Goal: Task Accomplishment & Management: Manage account settings

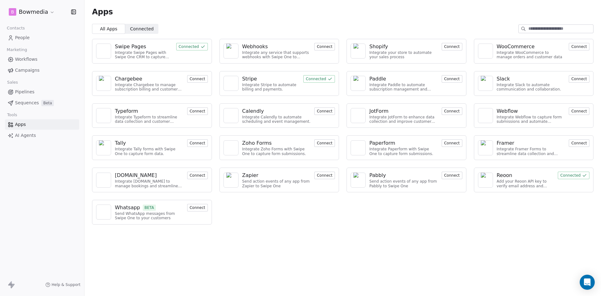
click at [21, 39] on span "People" at bounding box center [22, 37] width 15 height 7
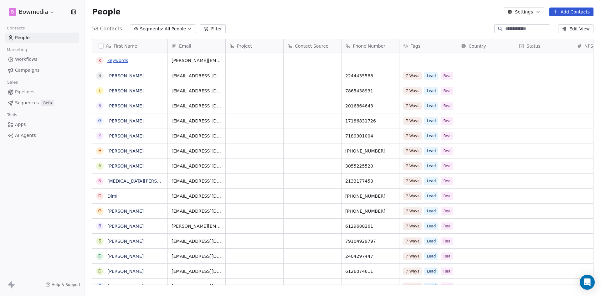
click at [115, 59] on link "keywords" at bounding box center [117, 60] width 21 height 5
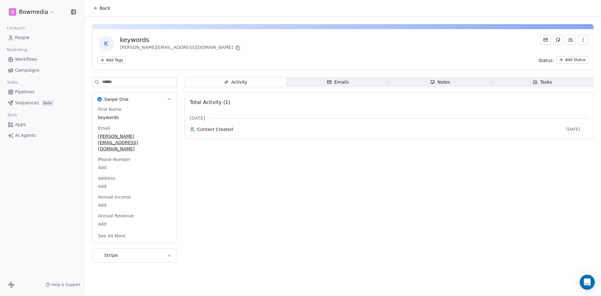
click at [332, 81] on icon "button" at bounding box center [329, 82] width 5 height 5
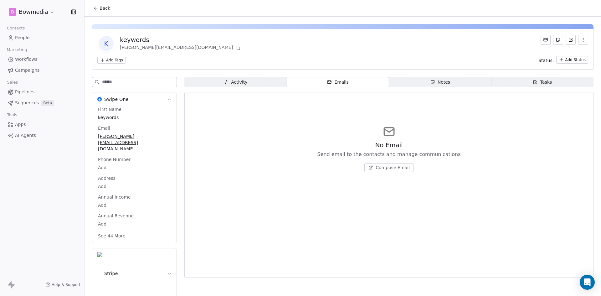
click at [19, 36] on span "People" at bounding box center [22, 37] width 15 height 7
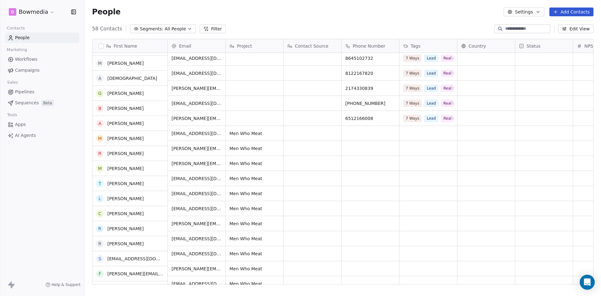
scroll to position [438, 0]
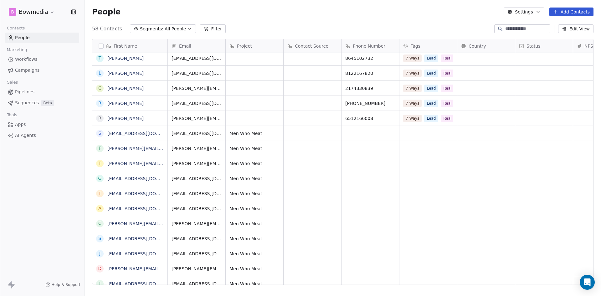
click at [24, 70] on span "Campaigns" at bounding box center [27, 70] width 24 height 7
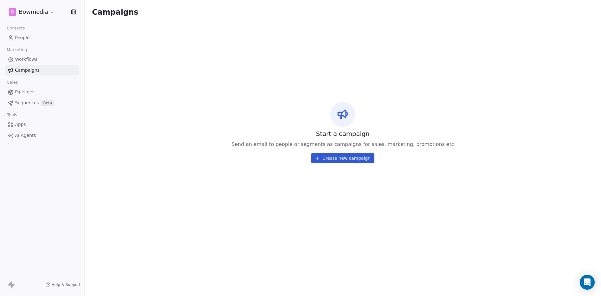
click at [352, 157] on button "Create new campaign" at bounding box center [342, 158] width 63 height 10
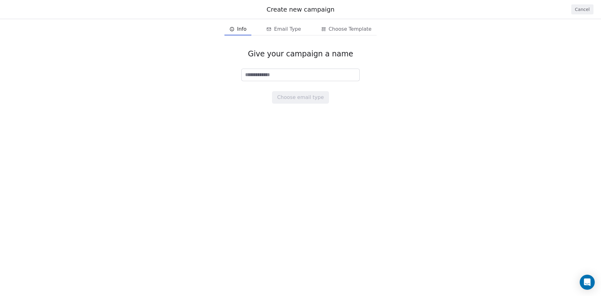
click at [273, 76] on input at bounding box center [301, 75] width 118 height 12
type input "**********"
click at [313, 99] on button "Choose email type" at bounding box center [300, 97] width 57 height 13
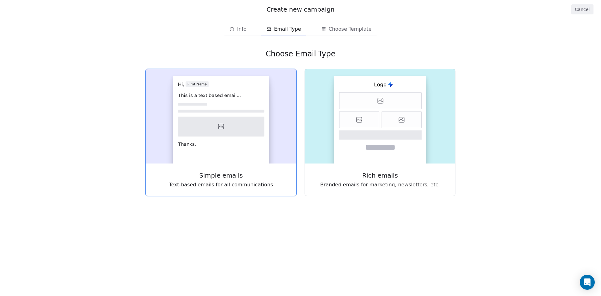
click at [235, 125] on icon at bounding box center [221, 127] width 86 height 20
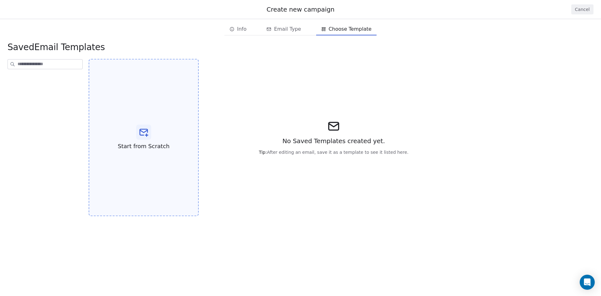
click at [142, 132] on icon at bounding box center [144, 132] width 8 height 6
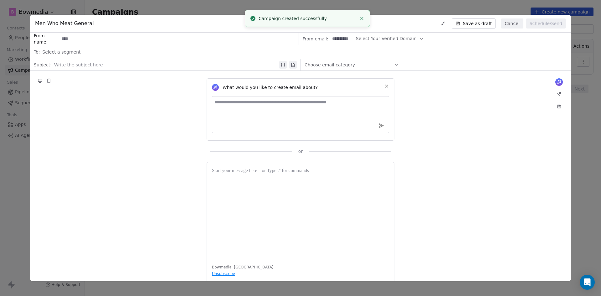
click at [513, 24] on button "Cancel" at bounding box center [512, 23] width 22 height 10
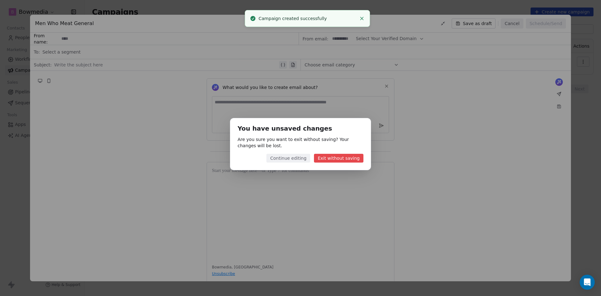
click at [334, 157] on button "Exit without saving" at bounding box center [338, 158] width 49 height 9
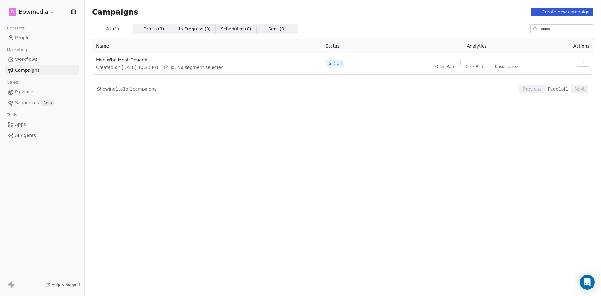
click at [583, 63] on icon "button" at bounding box center [583, 63] width 0 height 0
click at [342, 63] on html "B Bowmedia Contacts People Marketing Workflows Campaigns Sales Pipelines Sequen…" at bounding box center [300, 148] width 601 height 296
click at [342, 61] on span "Draft" at bounding box center [337, 63] width 9 height 5
click at [341, 64] on div "Draft" at bounding box center [335, 63] width 14 height 5
click at [585, 61] on icon "button" at bounding box center [583, 61] width 5 height 5
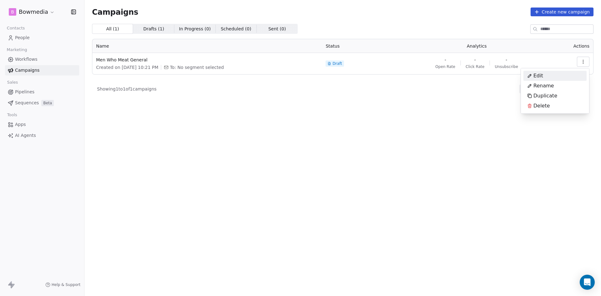
click at [538, 74] on span "Edit" at bounding box center [539, 76] width 10 height 8
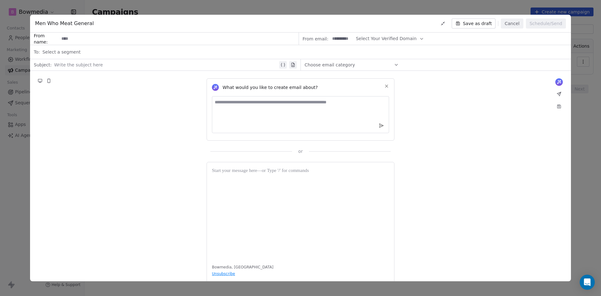
click at [99, 40] on input at bounding box center [178, 39] width 239 height 12
click at [402, 39] on span "Select Your Verified Domain" at bounding box center [386, 38] width 61 height 7
click at [377, 53] on span "@elibowman.com" at bounding box center [384, 54] width 49 height 6
click at [339, 41] on input at bounding box center [342, 39] width 24 height 12
type input "****"
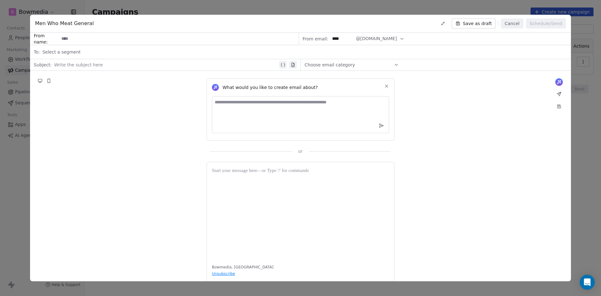
click at [168, 41] on input at bounding box center [178, 39] width 239 height 12
type input "*"
type input "**********"
click at [132, 49] on div "Select a segment" at bounding box center [304, 52] width 525 height 14
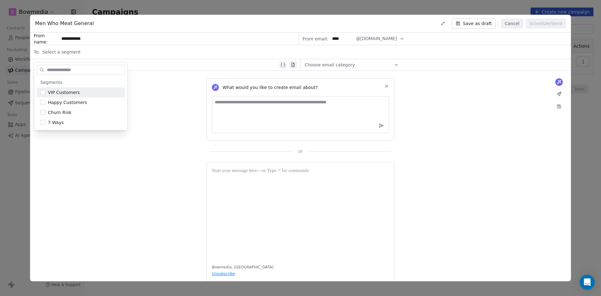
click at [78, 53] on div "Select a segment" at bounding box center [304, 52] width 525 height 14
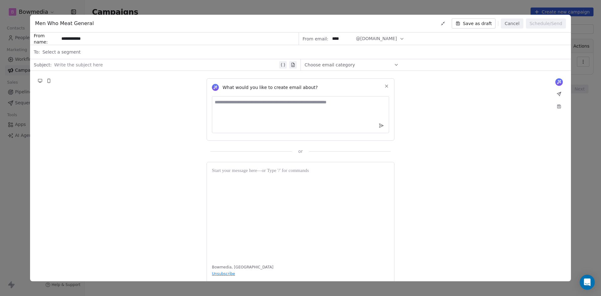
click at [68, 54] on span "Select a segment" at bounding box center [61, 52] width 38 height 6
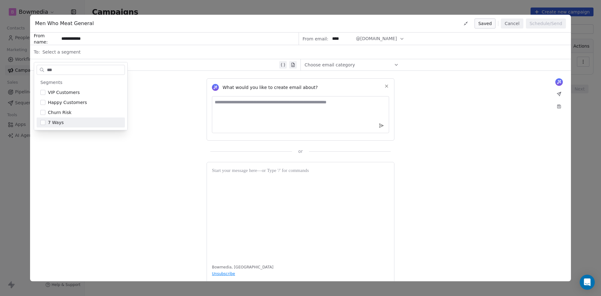
type input "***"
click at [137, 165] on div "What would you like to create email about? or Bowmedia, United States Unsubscri…" at bounding box center [300, 183] width 541 height 224
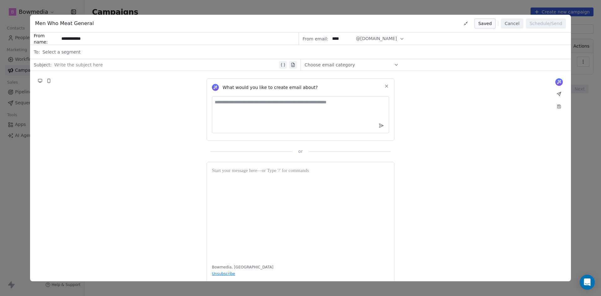
click at [378, 64] on div "Choose email category" at bounding box center [352, 65] width 94 height 10
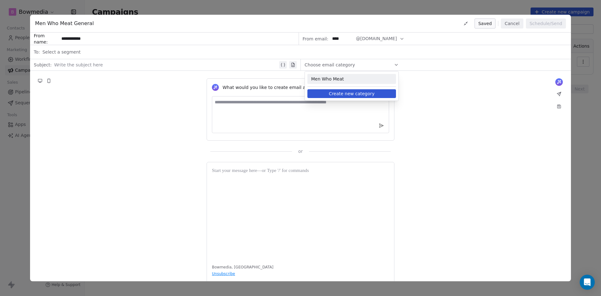
click at [346, 78] on span "Men Who Meat" at bounding box center [351, 79] width 81 height 6
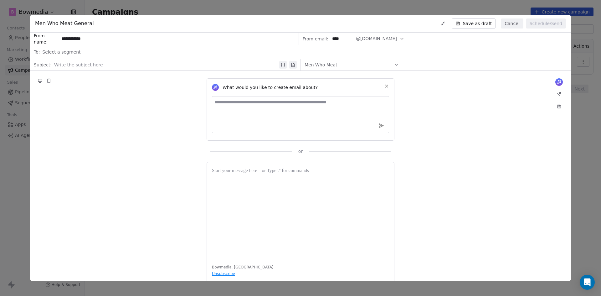
click at [85, 66] on div at bounding box center [166, 65] width 224 height 8
click at [85, 53] on div "Select a segment" at bounding box center [304, 52] width 525 height 14
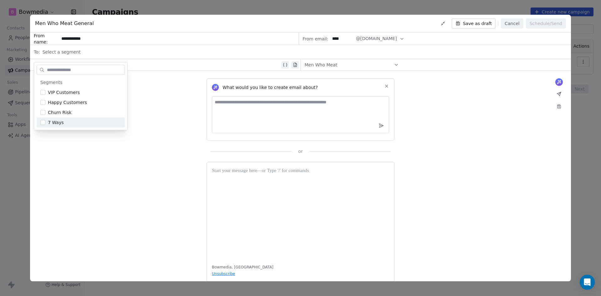
click at [102, 153] on div "What would you like to create email about? or" at bounding box center [300, 113] width 541 height 84
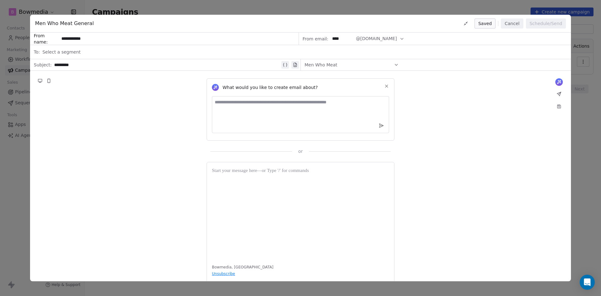
click at [516, 24] on button "Cancel" at bounding box center [512, 23] width 22 height 10
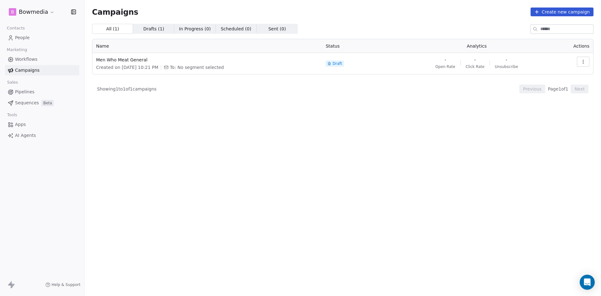
click at [584, 65] on button "button" at bounding box center [583, 62] width 13 height 10
click at [534, 75] on span "Edit" at bounding box center [539, 76] width 10 height 8
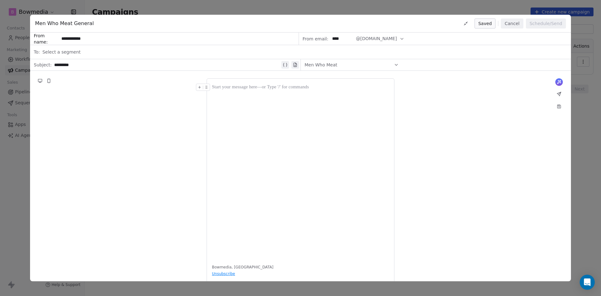
click at [452, 66] on div "Men Who Meat" at bounding box center [436, 64] width 271 height 11
click at [274, 98] on div at bounding box center [300, 171] width 177 height 175
click at [245, 104] on div "**" at bounding box center [300, 103] width 177 height 8
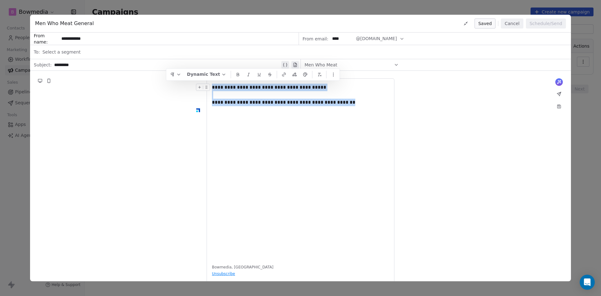
drag, startPoint x: 344, startPoint y: 104, endPoint x: 207, endPoint y: 81, distance: 138.7
click at [207, 81] on div "**********" at bounding box center [301, 182] width 188 height 209
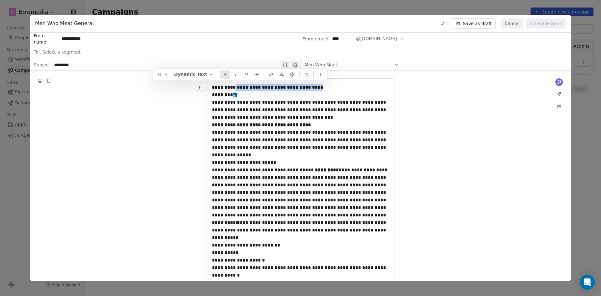
drag, startPoint x: 328, startPoint y: 88, endPoint x: 234, endPoint y: 90, distance: 93.6
click at [234, 90] on div "**********" at bounding box center [300, 88] width 177 height 8
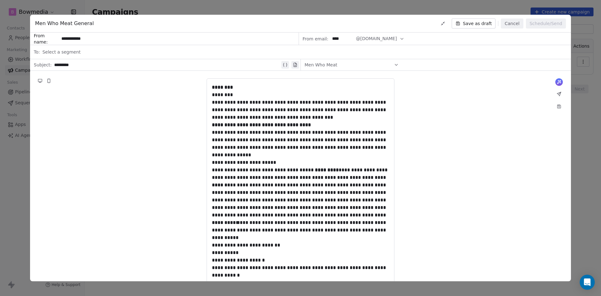
click at [86, 62] on div "*********" at bounding box center [167, 65] width 226 height 8
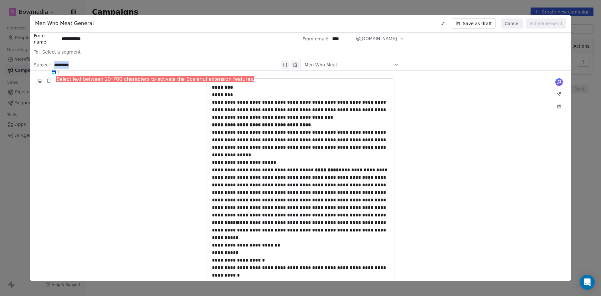
drag, startPoint x: 83, startPoint y: 65, endPoint x: 50, endPoint y: 65, distance: 32.9
click at [52, 65] on div "*********" at bounding box center [170, 65] width 237 height 10
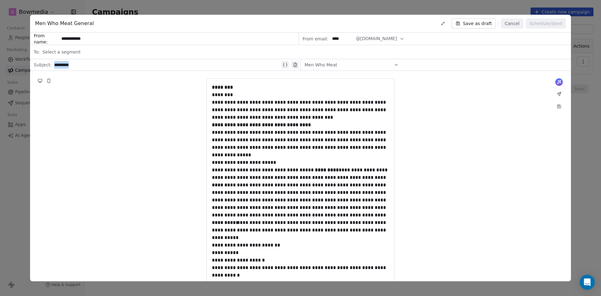
paste div
click at [245, 88] on div "********" at bounding box center [300, 88] width 177 height 8
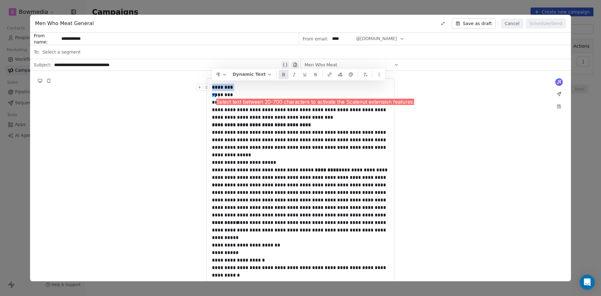
drag, startPoint x: 245, startPoint y: 88, endPoint x: 209, endPoint y: 89, distance: 36.6
click at [212, 89] on div "********" at bounding box center [300, 88] width 177 height 8
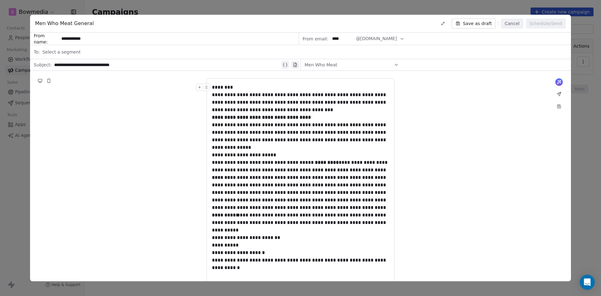
click at [237, 90] on div "********" at bounding box center [300, 88] width 177 height 8
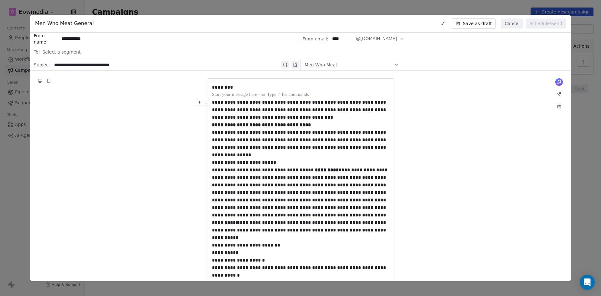
click at [299, 119] on div "**********" at bounding box center [300, 110] width 177 height 23
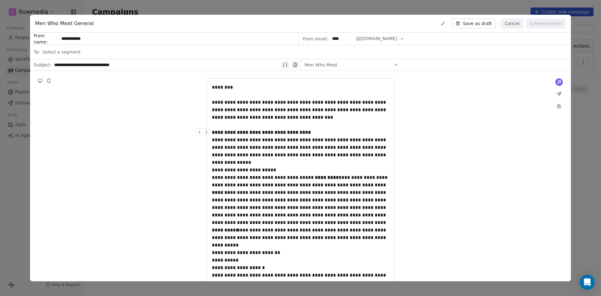
click at [319, 132] on div "**********" at bounding box center [300, 133] width 177 height 8
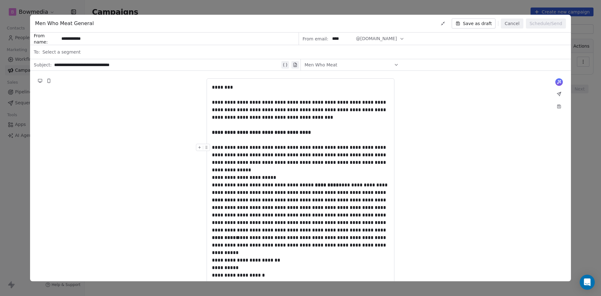
click at [274, 170] on div "**********" at bounding box center [300, 159] width 177 height 30
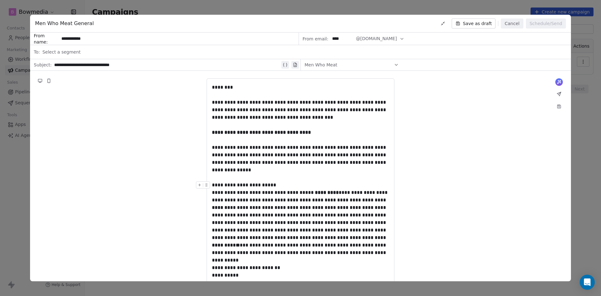
click at [280, 184] on div "**********" at bounding box center [300, 185] width 177 height 8
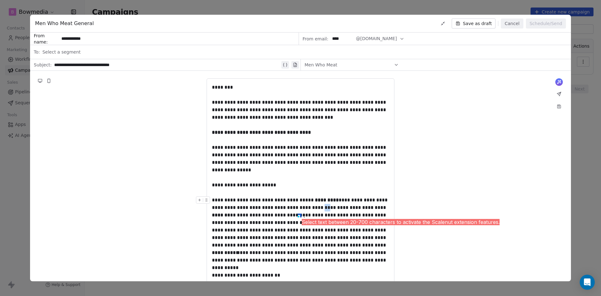
drag, startPoint x: 301, startPoint y: 208, endPoint x: 295, endPoint y: 209, distance: 5.4
click at [296, 209] on div "**********" at bounding box center [300, 203] width 177 height 15
click at [288, 209] on div "**********" at bounding box center [300, 203] width 177 height 15
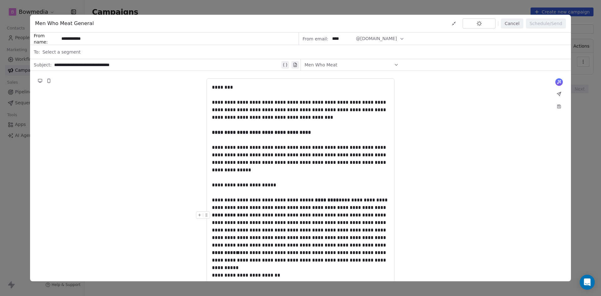
click at [289, 231] on div "**********" at bounding box center [300, 230] width 177 height 38
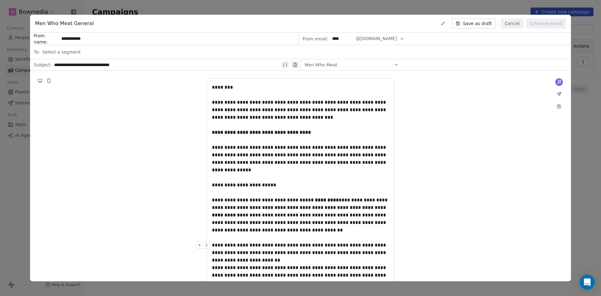
click at [361, 246] on div "**********" at bounding box center [300, 252] width 177 height 23
click at [360, 246] on div "**********" at bounding box center [300, 252] width 177 height 23
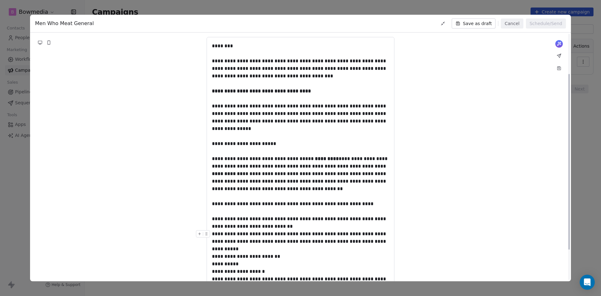
scroll to position [63, 0]
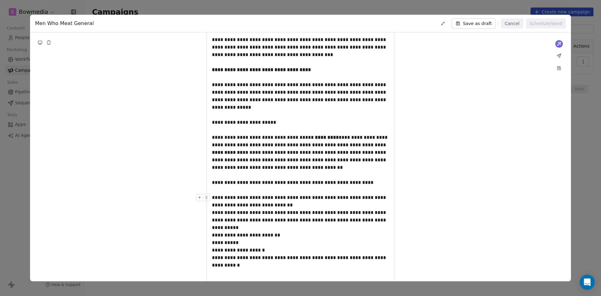
click at [291, 203] on div "**********" at bounding box center [300, 201] width 177 height 15
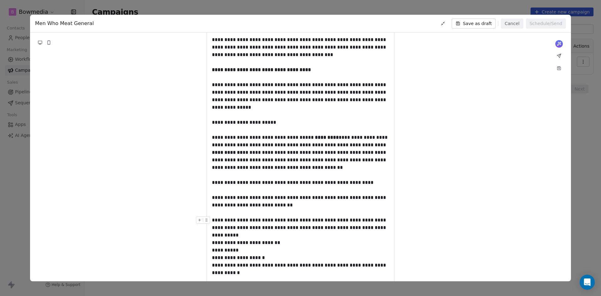
click at [290, 235] on div "**********" at bounding box center [300, 227] width 177 height 23
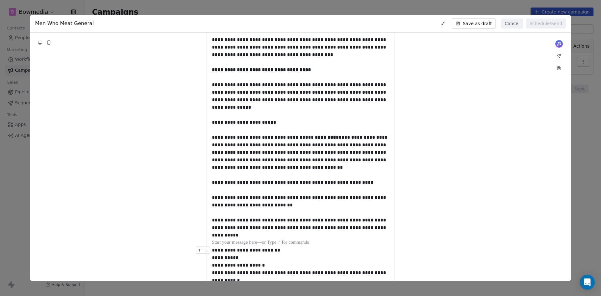
click at [291, 250] on div "**********" at bounding box center [300, 250] width 177 height 8
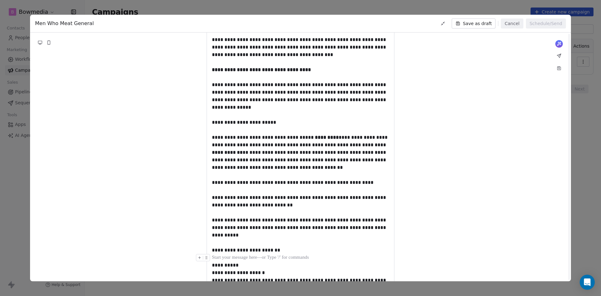
scroll to position [94, 0]
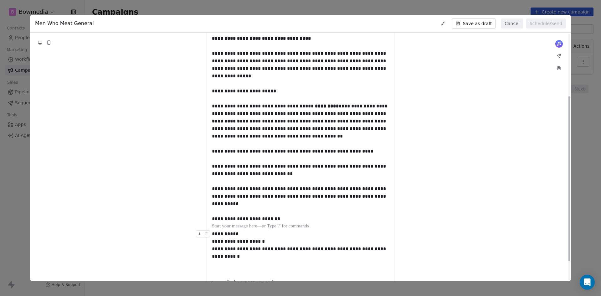
click at [285, 243] on div "**********" at bounding box center [300, 237] width 177 height 15
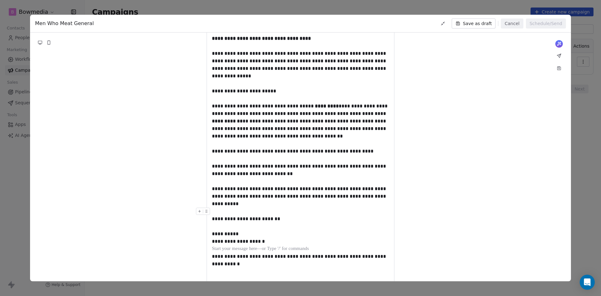
click at [273, 212] on div at bounding box center [300, 212] width 177 height 8
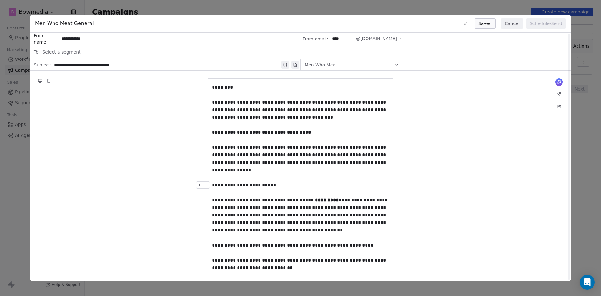
scroll to position [63, 0]
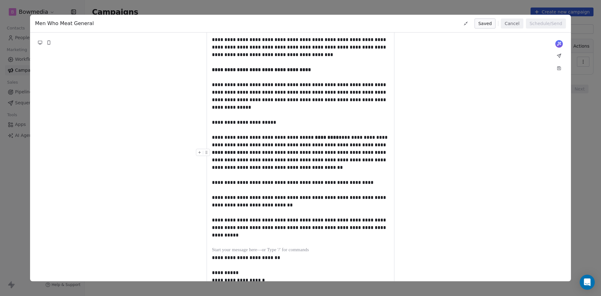
click at [0, 0] on span "********" at bounding box center [0, 0] width 0 height 0
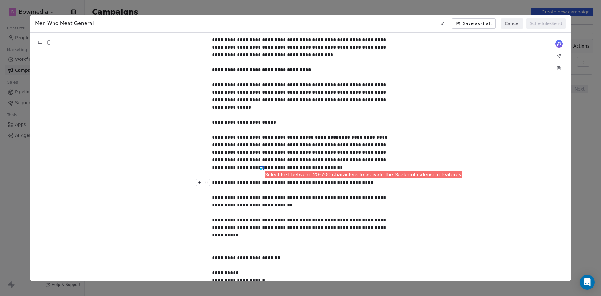
click at [0, 0] on span "******" at bounding box center [0, 0] width 0 height 0
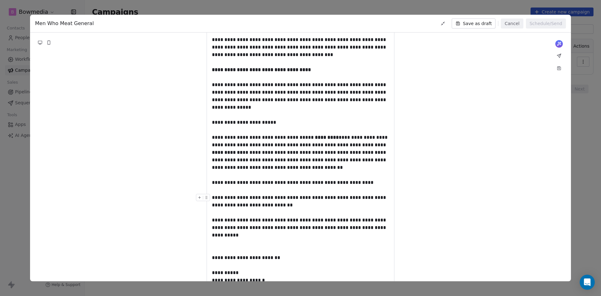
click at [347, 204] on div "**********" at bounding box center [300, 201] width 177 height 15
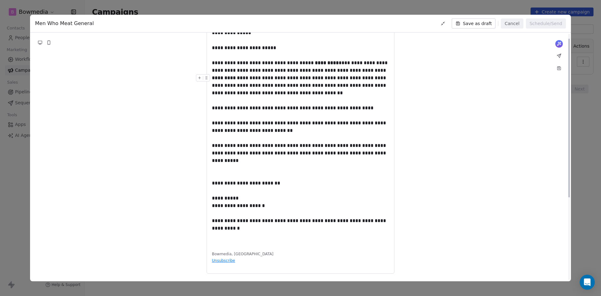
scroll to position [0, 0]
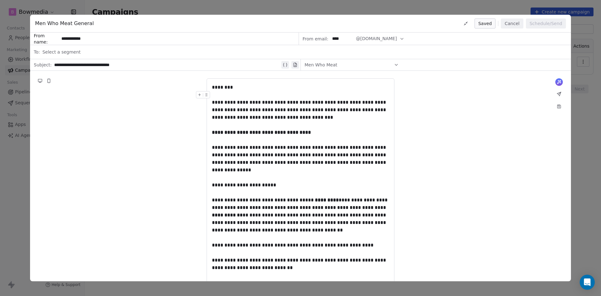
click at [397, 64] on icon at bounding box center [396, 64] width 5 height 5
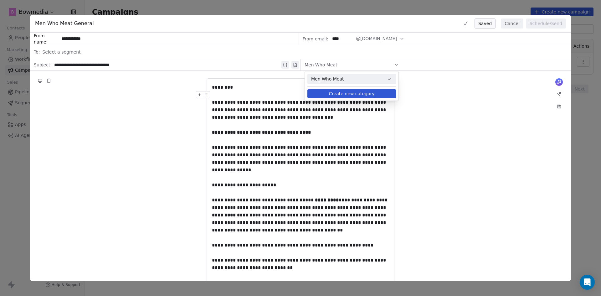
click at [393, 80] on div "Men Who Meat" at bounding box center [351, 79] width 89 height 10
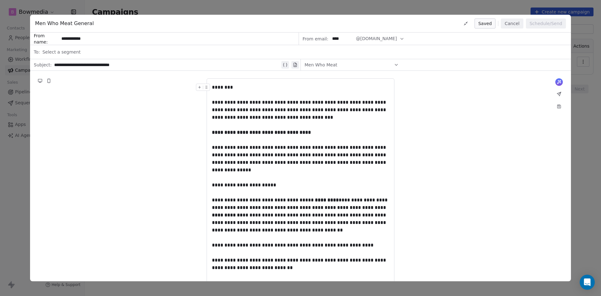
click at [59, 53] on span "Select a segment" at bounding box center [61, 52] width 38 height 6
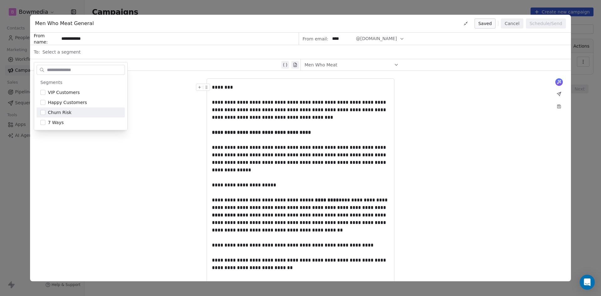
click at [151, 163] on div "**********" at bounding box center [300, 245] width 541 height 348
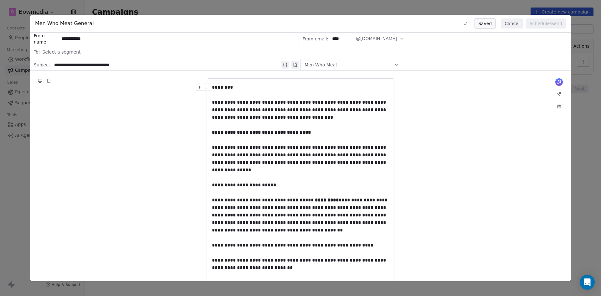
click at [468, 12] on div "**********" at bounding box center [300, 148] width 601 height 296
click at [512, 25] on button "Cancel" at bounding box center [512, 23] width 22 height 10
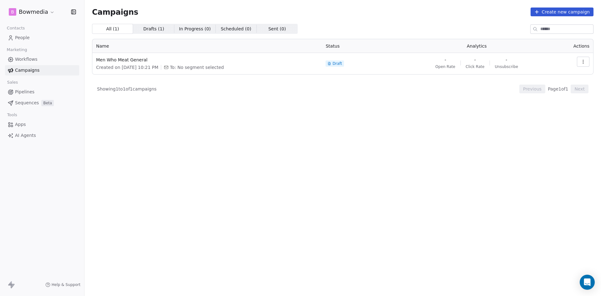
click at [22, 101] on span "Sequences" at bounding box center [27, 103] width 24 height 7
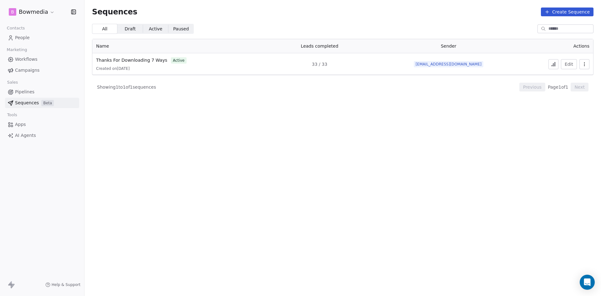
click at [558, 12] on button "Create Sequence" at bounding box center [567, 12] width 53 height 9
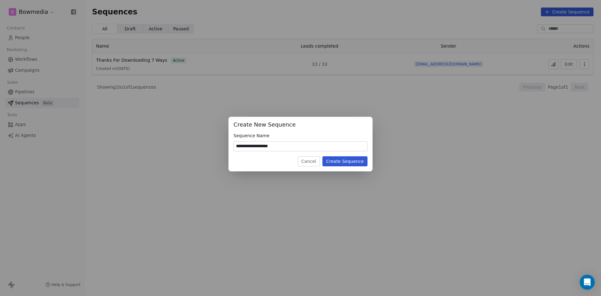
type input "**********"
click at [353, 163] on button "Create Sequence" at bounding box center [345, 161] width 45 height 10
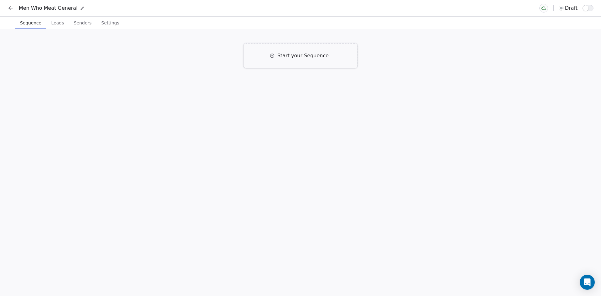
click at [274, 54] on icon at bounding box center [273, 56] width 4 height 4
click at [232, 102] on span "Click to Setup" at bounding box center [233, 101] width 30 height 5
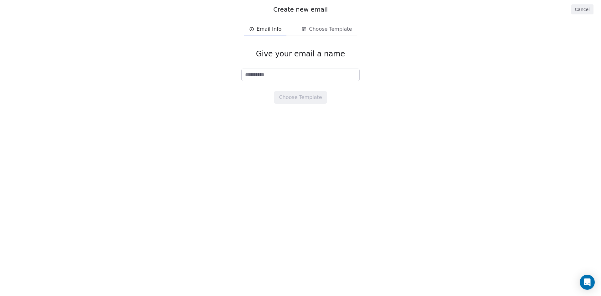
click at [283, 75] on input at bounding box center [301, 75] width 118 height 12
type input "*********"
click at [300, 96] on button "Choose Template" at bounding box center [300, 97] width 53 height 13
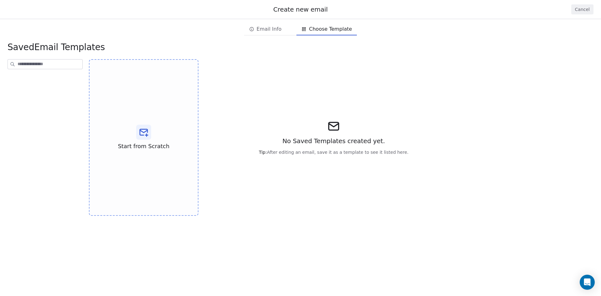
click at [269, 31] on span "Email Info" at bounding box center [269, 29] width 25 height 8
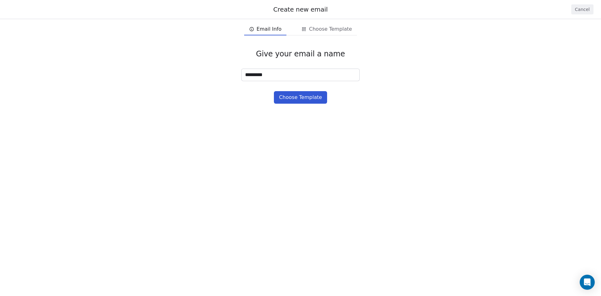
click at [585, 10] on button "Cancel" at bounding box center [582, 9] width 22 height 10
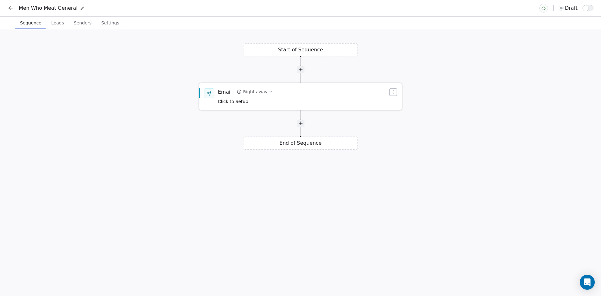
click at [218, 90] on div "Email" at bounding box center [225, 91] width 14 height 7
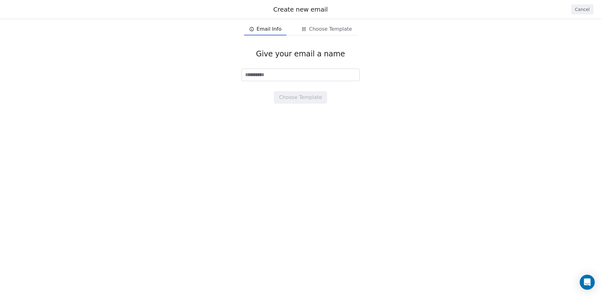
click at [281, 77] on input at bounding box center [301, 75] width 118 height 12
click at [197, 91] on div "Give your email a name Choose Template" at bounding box center [300, 76] width 601 height 75
click at [269, 85] on div "Give your email a name Choose Template" at bounding box center [300, 76] width 601 height 75
click at [271, 77] on input at bounding box center [301, 75] width 118 height 12
type input "***"
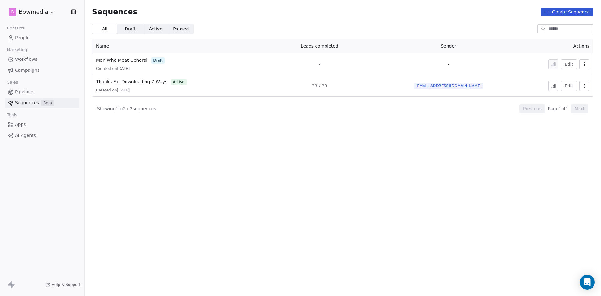
click at [571, 65] on button "Edit" at bounding box center [569, 64] width 16 height 10
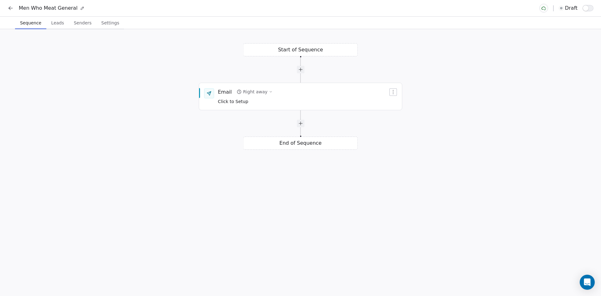
click at [9, 10] on icon at bounding box center [11, 8] width 6 height 6
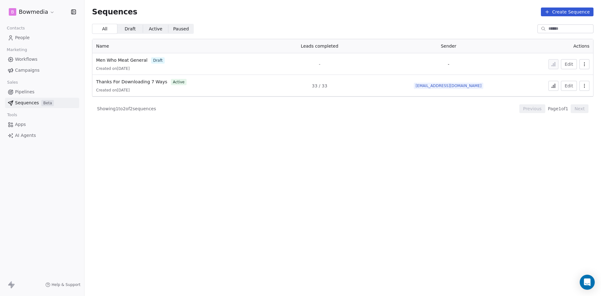
click at [24, 70] on span "Campaigns" at bounding box center [27, 70] width 24 height 7
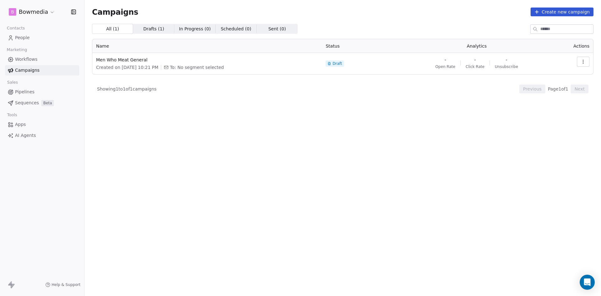
click at [583, 62] on icon "button" at bounding box center [583, 61] width 0 height 0
click at [536, 75] on span "Edit" at bounding box center [539, 76] width 10 height 8
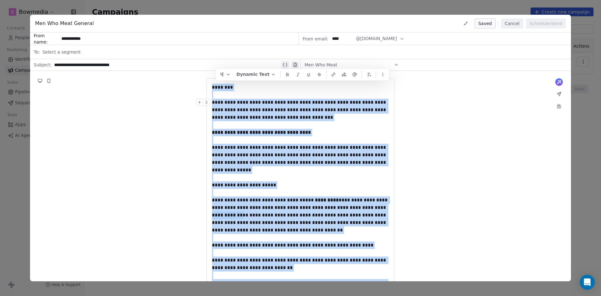
copy div "**********"
click at [514, 23] on button "Cancel" at bounding box center [512, 23] width 22 height 10
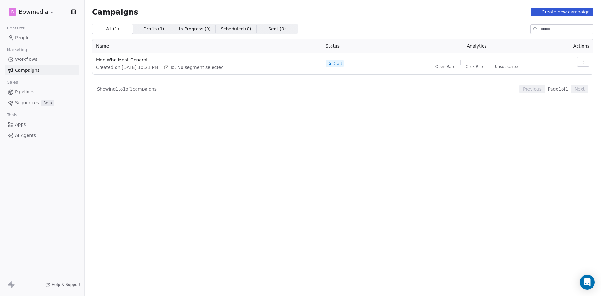
click at [20, 101] on span "Sequences" at bounding box center [27, 103] width 24 height 7
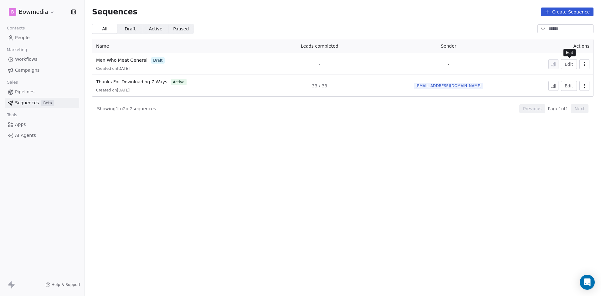
click at [573, 63] on button "Edit" at bounding box center [569, 64] width 16 height 10
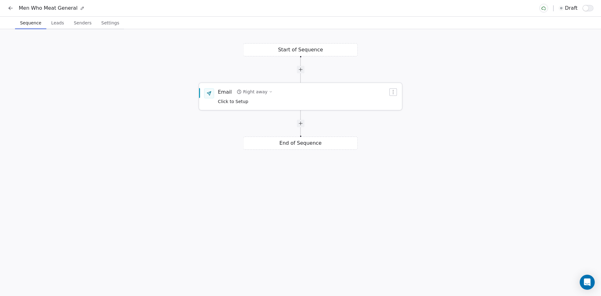
click at [239, 101] on span "Click to Setup" at bounding box center [233, 101] width 30 height 5
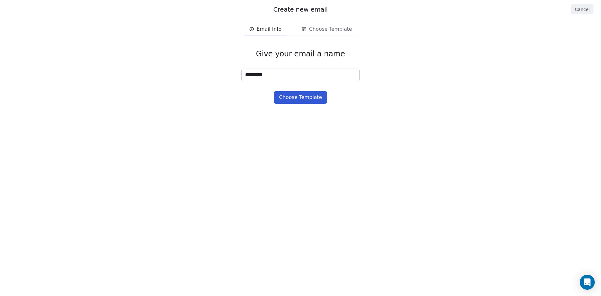
type input "*********"
click at [299, 101] on button "Choose Template" at bounding box center [300, 97] width 53 height 13
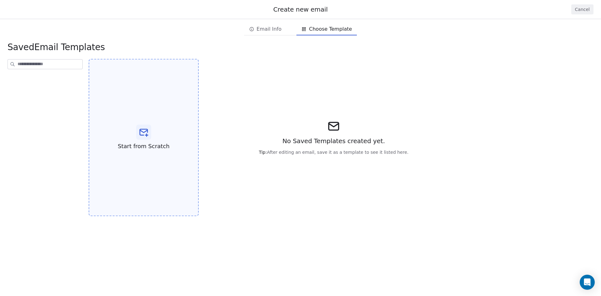
click at [144, 128] on icon at bounding box center [144, 132] width 10 height 10
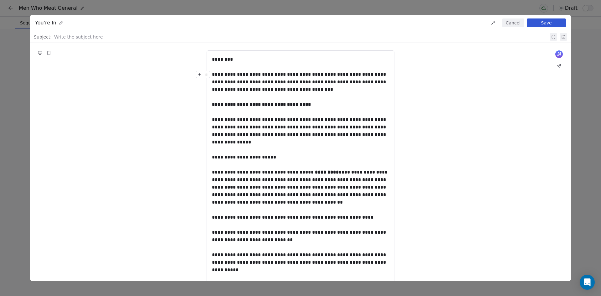
click at [544, 27] on button "Save" at bounding box center [546, 22] width 39 height 9
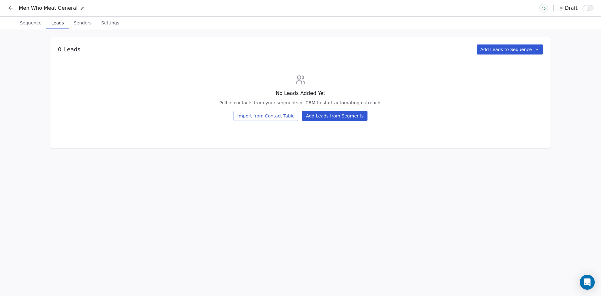
click at [54, 23] on span "Leads" at bounding box center [58, 22] width 18 height 9
click at [539, 51] on icon "button" at bounding box center [537, 49] width 5 height 5
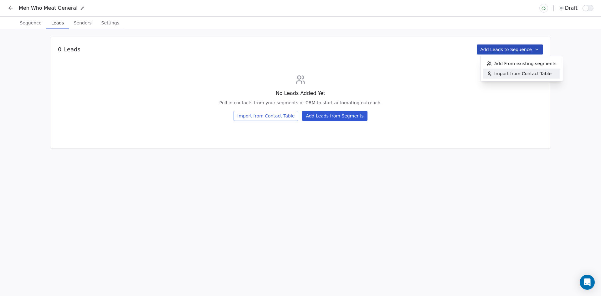
click at [521, 73] on span "Import from Contact Table" at bounding box center [522, 73] width 57 height 6
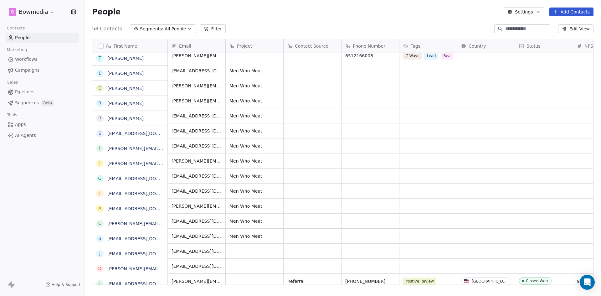
scroll to position [501, 0]
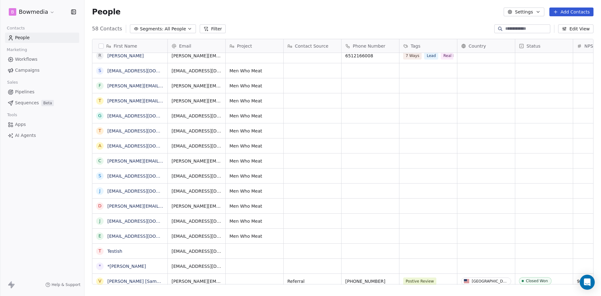
click at [122, 71] on link "sfranklinjr@gmail.com" at bounding box center [145, 70] width 77 height 5
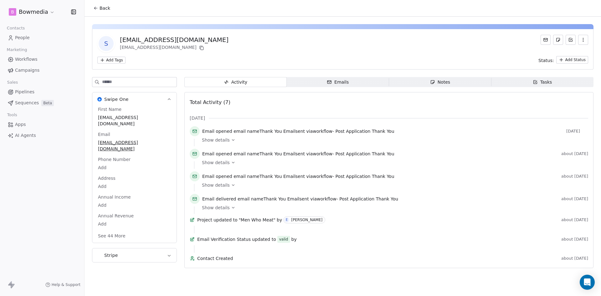
click at [231, 186] on icon at bounding box center [233, 185] width 4 height 4
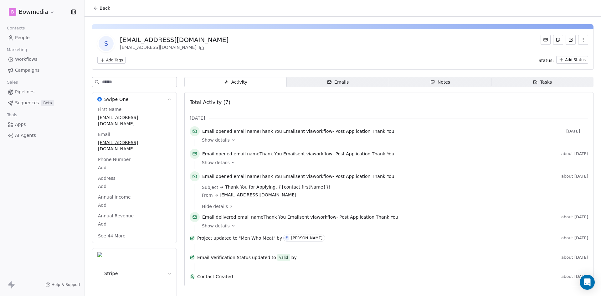
click at [231, 163] on icon at bounding box center [233, 162] width 4 height 4
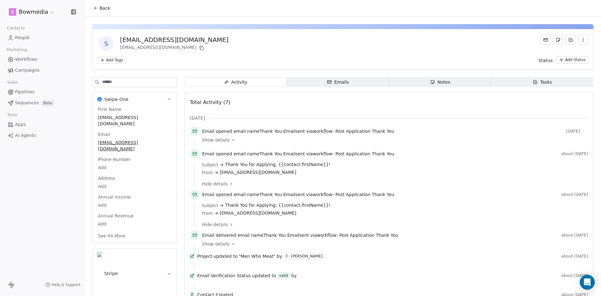
click at [231, 139] on icon at bounding box center [233, 140] width 4 height 4
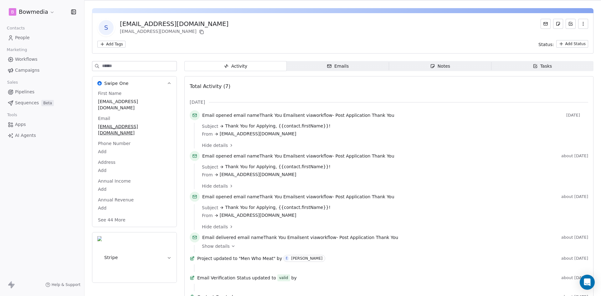
scroll to position [31, 0]
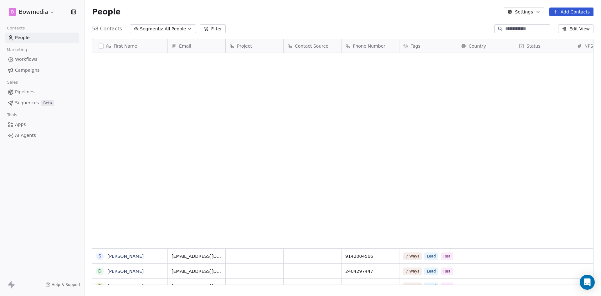
scroll to position [256, 512]
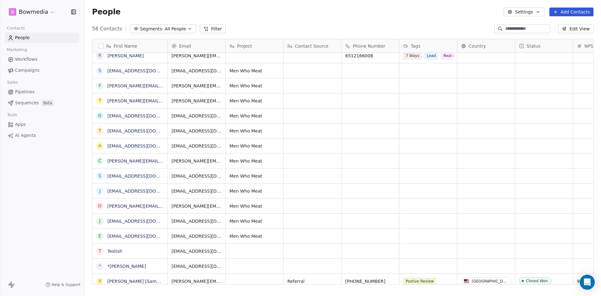
click at [208, 28] on button "Filter" at bounding box center [213, 28] width 26 height 9
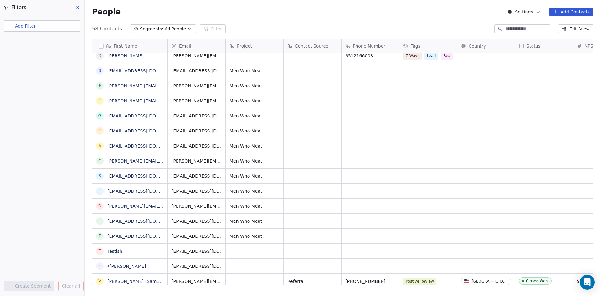
click at [9, 25] on icon "button" at bounding box center [10, 25] width 5 height 5
click at [35, 41] on span "Contact properties" at bounding box center [30, 41] width 41 height 7
click at [32, 40] on input "****" at bounding box center [47, 40] width 62 height 9
type input "****"
click at [17, 64] on span "Project" at bounding box center [17, 63] width 15 height 6
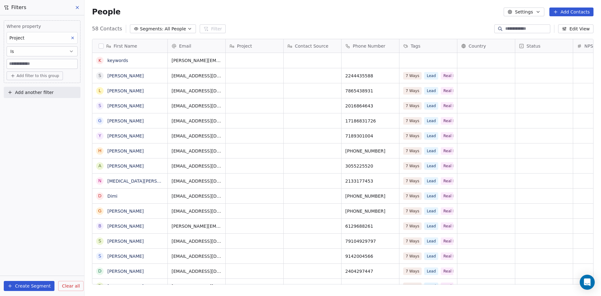
click at [48, 65] on input at bounding box center [42, 63] width 70 height 9
type input "**********"
click at [20, 77] on span "Add filter to this group" at bounding box center [38, 75] width 43 height 5
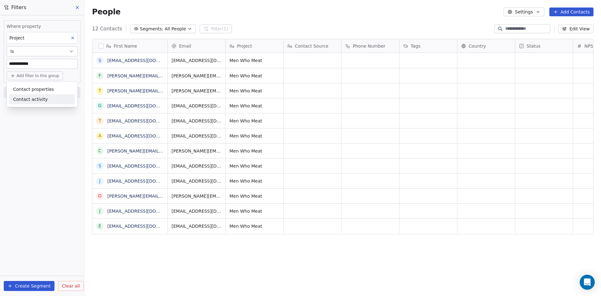
click at [102, 46] on html "**********" at bounding box center [300, 257] width 601 height 515
drag, startPoint x: 101, startPoint y: 46, endPoint x: 62, endPoint y: 119, distance: 82.8
click at [101, 46] on button "button" at bounding box center [101, 46] width 5 height 5
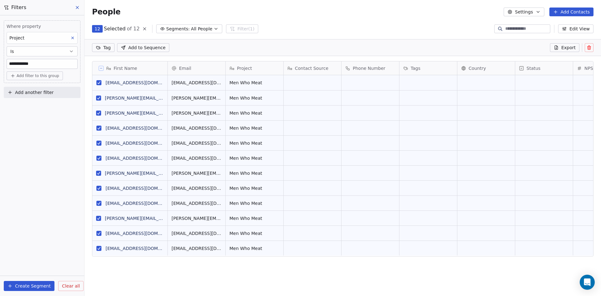
scroll to position [234, 512]
click at [100, 157] on button "grid" at bounding box center [98, 158] width 5 height 5
click at [565, 10] on button "Add Contacts" at bounding box center [572, 12] width 44 height 9
click at [445, 16] on html "**********" at bounding box center [300, 257] width 601 height 515
click at [131, 46] on span "Add to Sequence" at bounding box center [146, 47] width 37 height 6
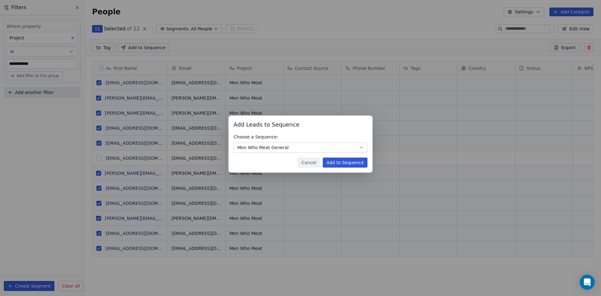
click at [352, 163] on button "Add to Sequence" at bounding box center [345, 163] width 45 height 10
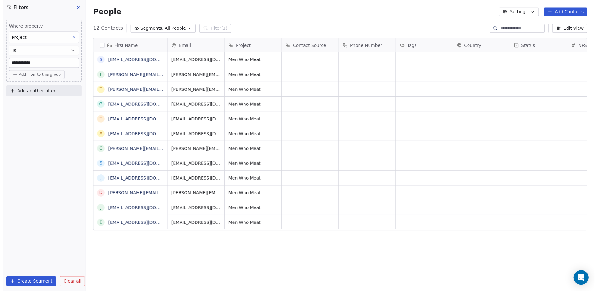
scroll to position [256, 512]
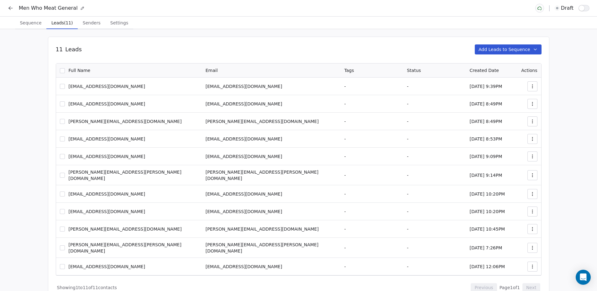
drag, startPoint x: 352, startPoint y: 50, endPoint x: 330, endPoint y: 46, distance: 22.9
click at [346, 46] on div "11 Leads Add Leads to Sequence" at bounding box center [298, 49] width 485 height 10
drag, startPoint x: 263, startPoint y: 49, endPoint x: 247, endPoint y: 44, distance: 17.0
click at [247, 44] on div "11 Leads Add Leads to Sequence 0 Selected of 11 Remove from Sequence Full Name …" at bounding box center [298, 168] width 501 height 263
click at [65, 72] on button "button" at bounding box center [62, 70] width 5 height 5
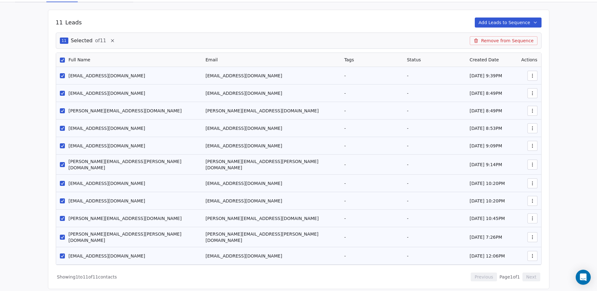
scroll to position [28, 0]
click at [498, 22] on button "Add Leads to Sequence" at bounding box center [507, 22] width 67 height 10
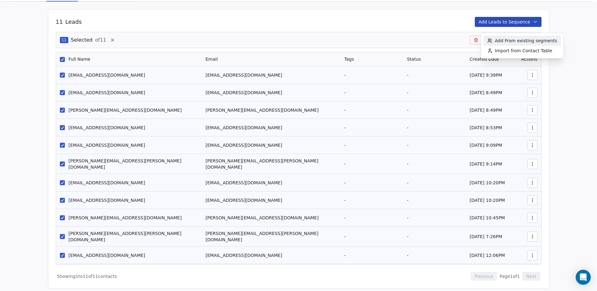
scroll to position [23, 0]
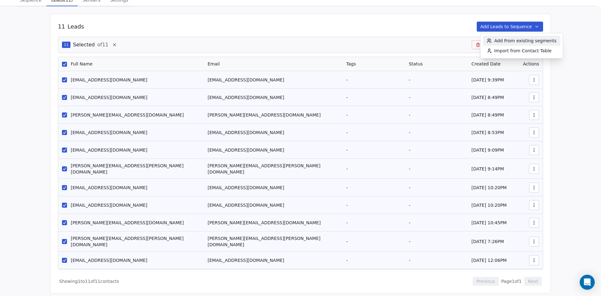
click at [393, 31] on html "Men Who Meat General draft Sequence Sequence Leads (11) Leads (11) Senders Send…" at bounding box center [300, 139] width 601 height 324
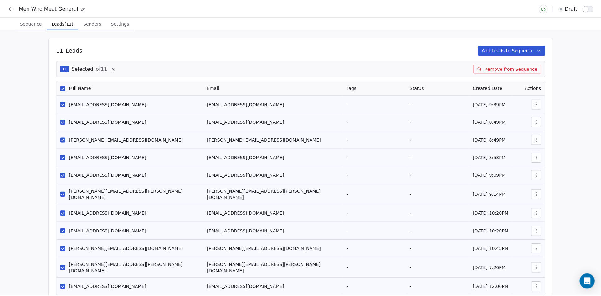
scroll to position [0, 0]
click at [27, 23] on span "Sequence" at bounding box center [30, 22] width 27 height 9
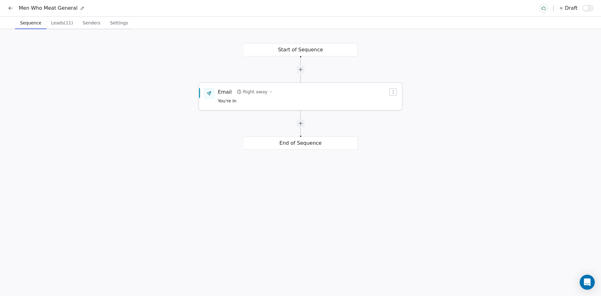
click at [261, 98] on span "You're In" at bounding box center [245, 101] width 55 height 7
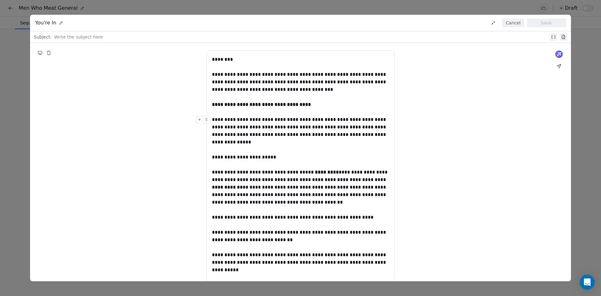
click at [583, 58] on div "**********" at bounding box center [300, 148] width 601 height 296
click at [560, 66] on icon at bounding box center [559, 66] width 4 height 4
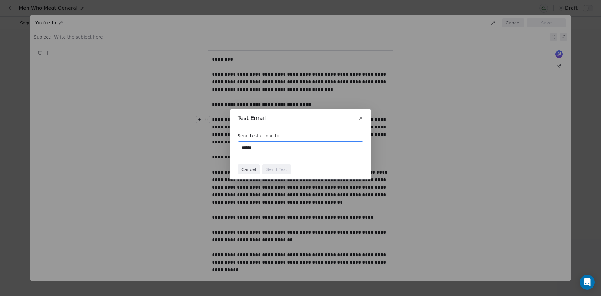
type input "**********"
click at [297, 170] on div "Cancel Send Test" at bounding box center [300, 169] width 141 height 20
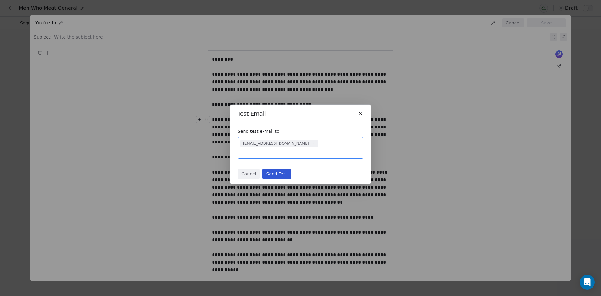
click at [274, 171] on button "Send Test" at bounding box center [276, 174] width 28 height 10
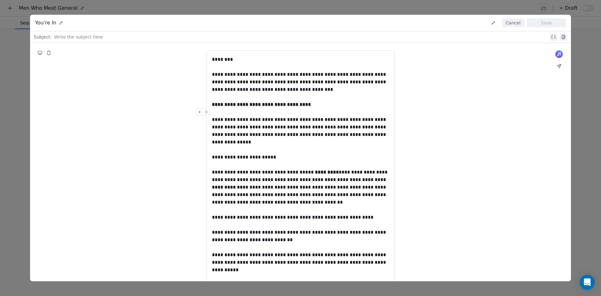
click at [79, 36] on div at bounding box center [301, 37] width 494 height 8
paste div
click at [546, 21] on button "Save" at bounding box center [546, 22] width 39 height 9
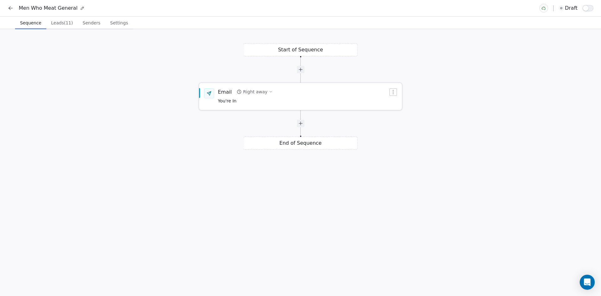
click at [239, 99] on span "You're In" at bounding box center [245, 101] width 55 height 7
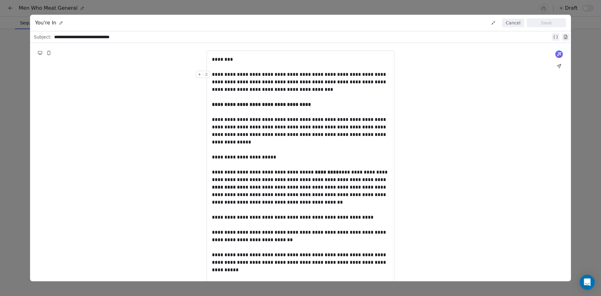
click at [561, 66] on icon at bounding box center [559, 66] width 4 height 4
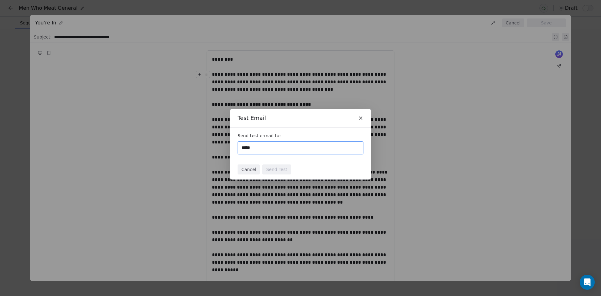
type input "**********"
click at [303, 148] on input "**********" at bounding box center [300, 148] width 120 height 8
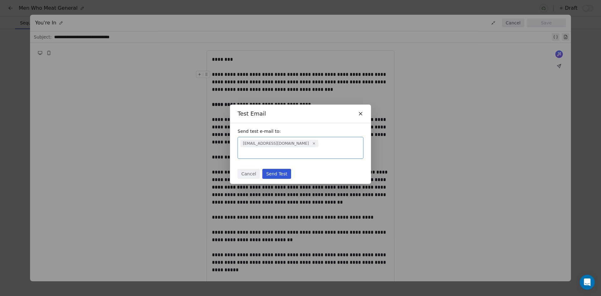
click at [276, 169] on button "Send Test" at bounding box center [276, 174] width 28 height 10
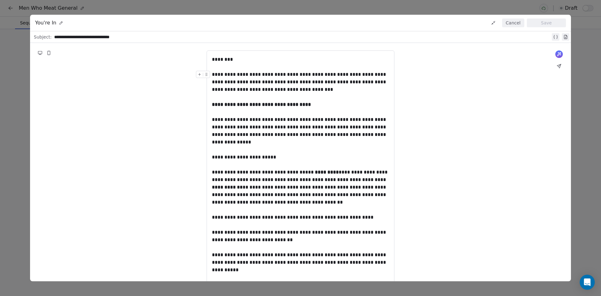
click at [581, 23] on div "**********" at bounding box center [300, 148] width 601 height 296
click at [513, 21] on button "Cancel" at bounding box center [513, 22] width 22 height 9
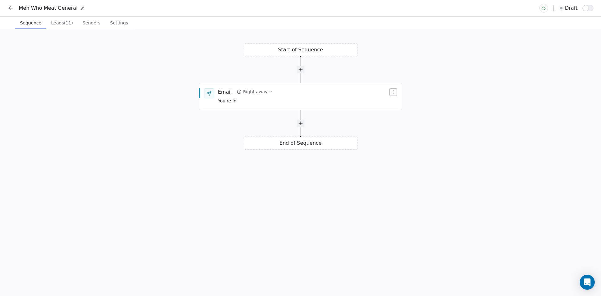
click at [303, 51] on div "Start of Sequence Email Right away You're In End of Sequence" at bounding box center [300, 162] width 601 height 267
click at [64, 24] on span "Leads (11)" at bounding box center [62, 22] width 27 height 9
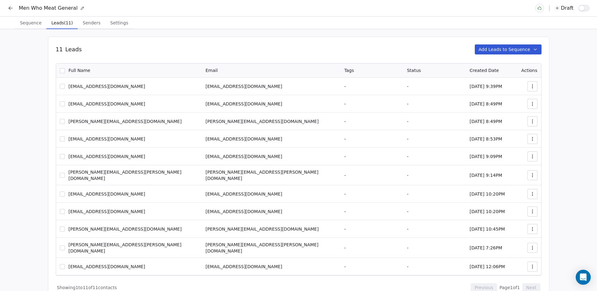
click at [86, 21] on span "Senders" at bounding box center [91, 22] width 23 height 9
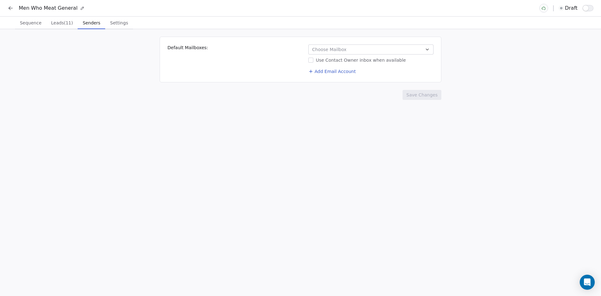
click at [342, 48] on span "Choose Mailbox" at bounding box center [329, 49] width 34 height 6
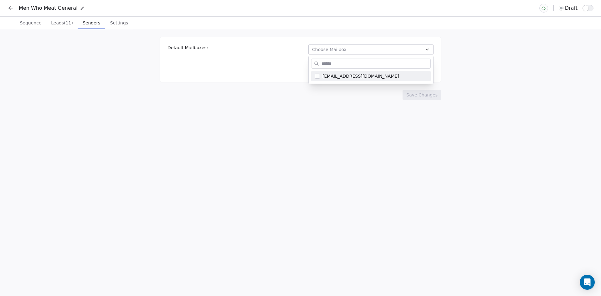
click at [334, 62] on input "text" at bounding box center [375, 63] width 110 height 9
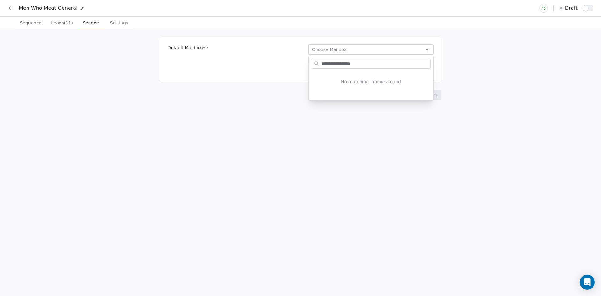
click at [378, 65] on input "**********" at bounding box center [375, 63] width 110 height 9
type input "**********"
click at [457, 76] on html "**********" at bounding box center [300, 148] width 601 height 296
click at [328, 71] on button "Add Email Account" at bounding box center [332, 71] width 52 height 9
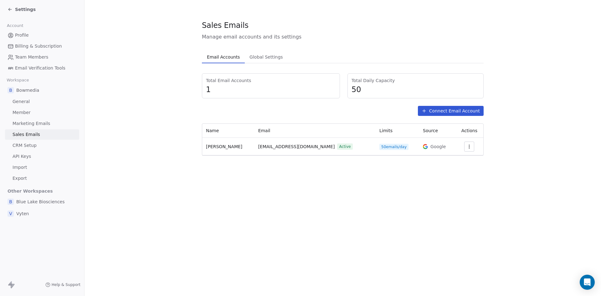
click at [470, 147] on button "button" at bounding box center [469, 147] width 10 height 10
click at [507, 140] on html "Settings Account Profile Billing & Subscription Team Members Email Verification…" at bounding box center [300, 148] width 601 height 296
click at [427, 109] on icon at bounding box center [424, 110] width 5 height 5
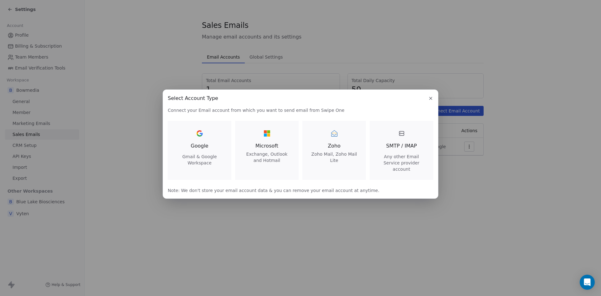
click at [201, 137] on icon at bounding box center [199, 135] width 5 height 3
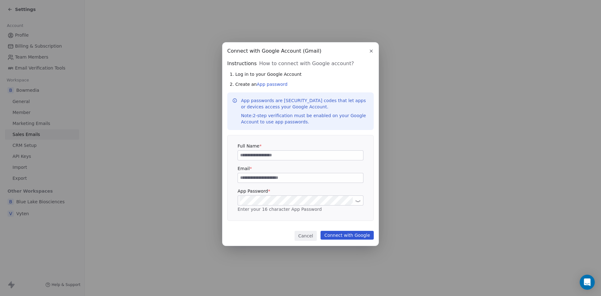
click at [267, 150] on div "Full Name *" at bounding box center [301, 152] width 126 height 18
click at [286, 155] on input at bounding box center [300, 155] width 125 height 9
click at [275, 153] on input at bounding box center [300, 155] width 125 height 9
type input "*"
type input "**********"
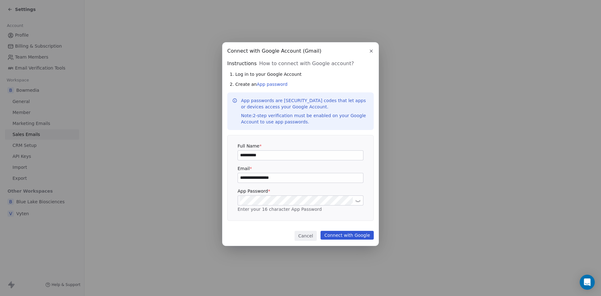
type input "**********"
click at [357, 200] on icon at bounding box center [358, 200] width 5 height 5
click at [354, 238] on button "Connect with Google" at bounding box center [347, 235] width 53 height 9
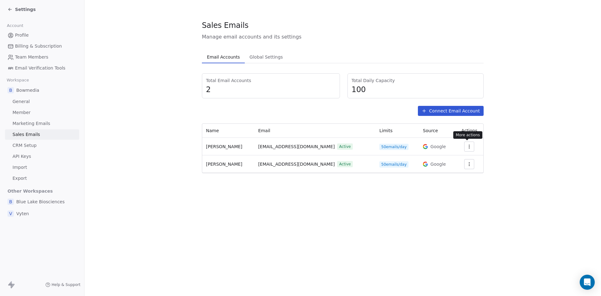
click at [467, 145] on icon "button" at bounding box center [469, 146] width 5 height 5
click at [509, 147] on html "Settings Account Profile Billing & Subscription Team Members Email Verification…" at bounding box center [300, 148] width 601 height 296
click at [467, 165] on icon "button" at bounding box center [469, 164] width 5 height 5
click at [500, 158] on html "Settings Account Profile Billing & Subscription Team Members Email Verification…" at bounding box center [300, 148] width 601 height 296
click at [287, 165] on span "info@elibowman.com" at bounding box center [296, 164] width 77 height 7
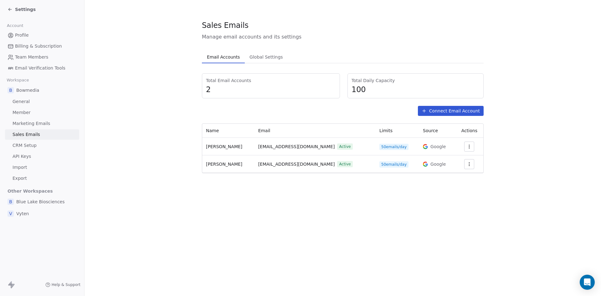
click at [467, 148] on icon "button" at bounding box center [469, 146] width 5 height 5
click at [262, 208] on html "Settings Account Profile Billing & Subscription Team Members Email Verification…" at bounding box center [300, 148] width 601 height 296
click at [437, 111] on button "Connect Email Account" at bounding box center [451, 111] width 66 height 10
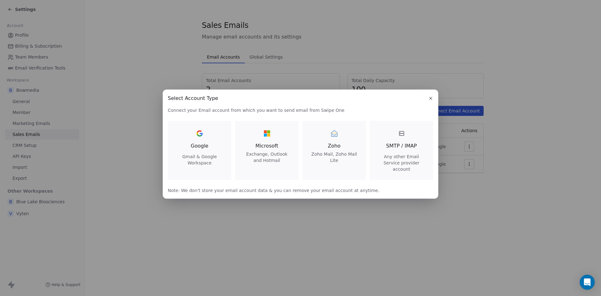
click at [429, 101] on icon "button" at bounding box center [430, 98] width 5 height 5
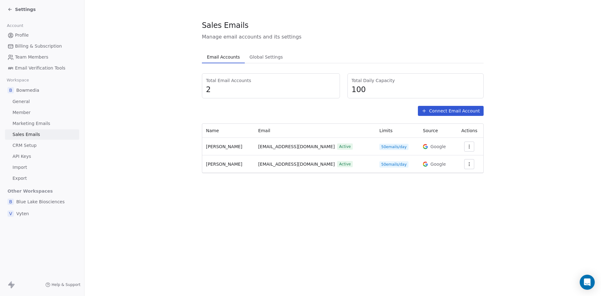
click at [215, 169] on td "Eli Bowman" at bounding box center [228, 164] width 52 height 18
click at [3, 9] on div "Settings" at bounding box center [42, 9] width 84 height 19
click at [11, 9] on icon at bounding box center [10, 9] width 5 height 5
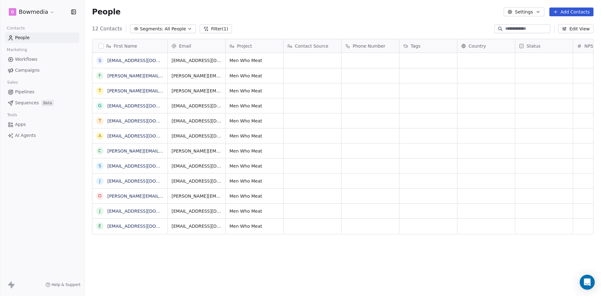
scroll to position [256, 512]
click at [25, 102] on span "Sequences" at bounding box center [27, 103] width 24 height 7
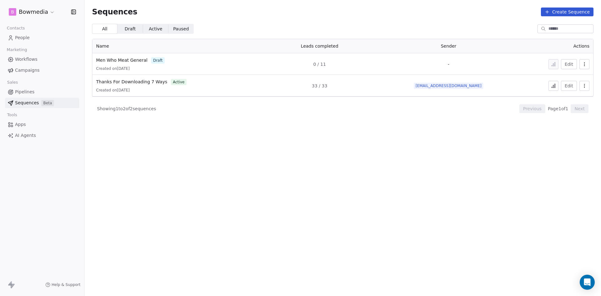
click at [573, 68] on button "Edit" at bounding box center [569, 64] width 16 height 10
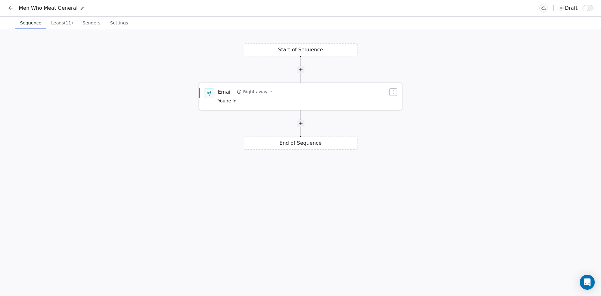
click at [398, 91] on div "Email Right away You're In" at bounding box center [300, 96] width 203 height 26
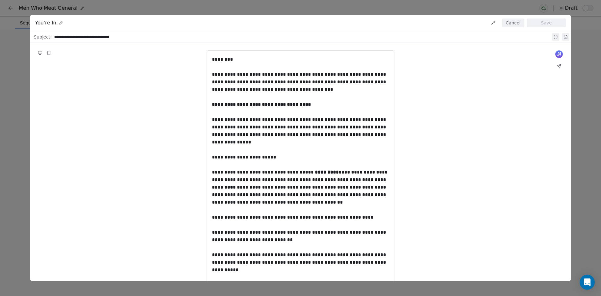
click at [519, 23] on button "Cancel" at bounding box center [513, 22] width 22 height 9
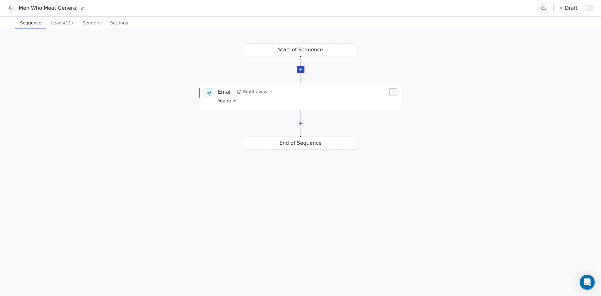
click at [299, 68] on div at bounding box center [301, 70] width 8 height 8
click at [395, 91] on icon "button" at bounding box center [393, 92] width 5 height 5
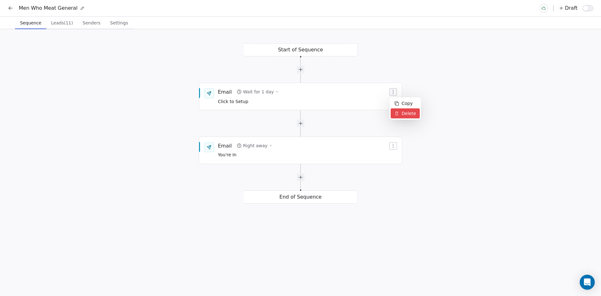
click at [403, 111] on div "Delete" at bounding box center [405, 113] width 29 height 10
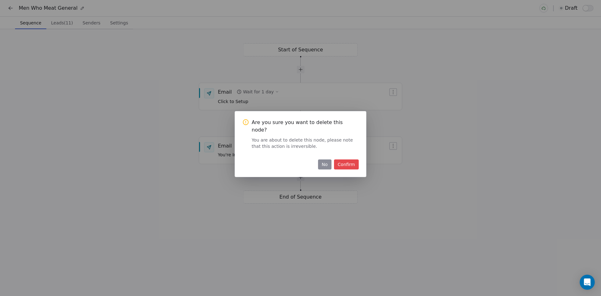
click at [348, 159] on button "Confirm" at bounding box center [346, 164] width 25 height 10
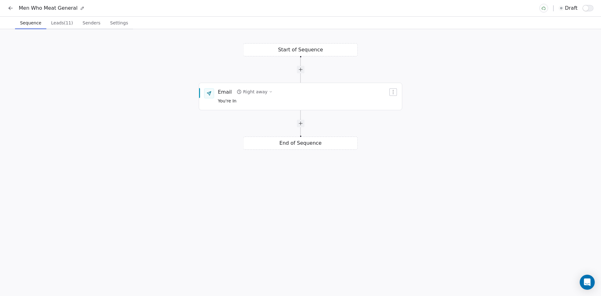
click at [63, 23] on span "Leads (11)" at bounding box center [62, 22] width 27 height 9
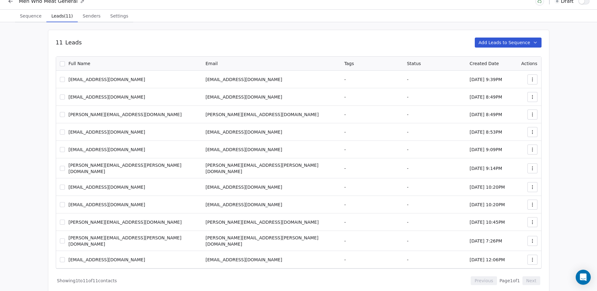
scroll to position [11, 0]
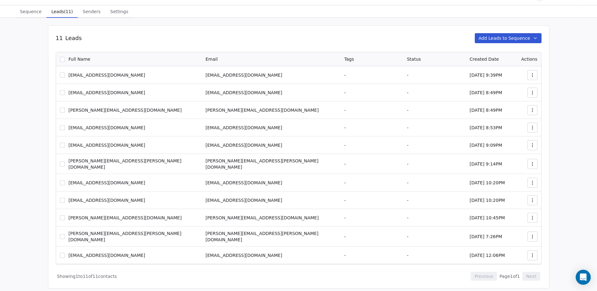
click at [85, 12] on div "Men Who Meat General draft Sequence Sequence Leads (11) Leads (11) Senders Send…" at bounding box center [298, 142] width 597 height 307
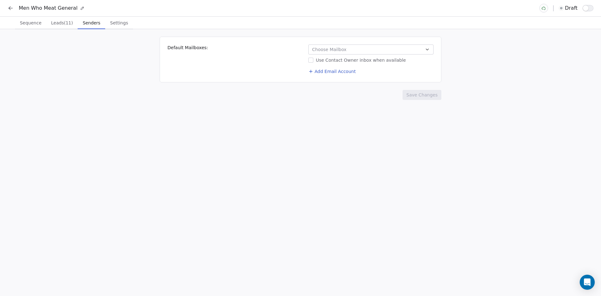
click at [348, 50] on button "Choose Mailbox" at bounding box center [370, 49] width 125 height 10
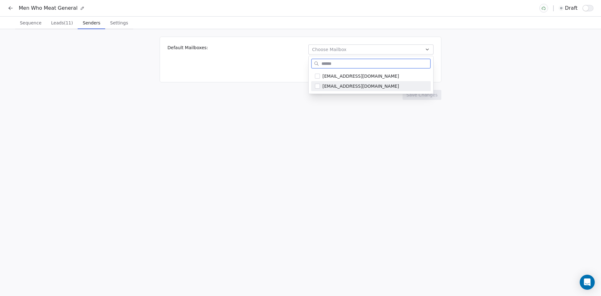
click at [318, 84] on button "Suggestions" at bounding box center [317, 86] width 5 height 5
click at [466, 51] on html "Men Who Meat General draft Sequence Sequence Leads (11) Leads (11) Senders Send…" at bounding box center [300, 148] width 601 height 296
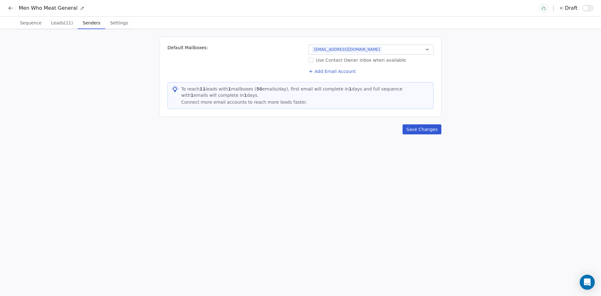
click at [425, 131] on button "Save Changes" at bounding box center [422, 129] width 39 height 10
click at [111, 22] on span "Settings" at bounding box center [119, 22] width 23 height 9
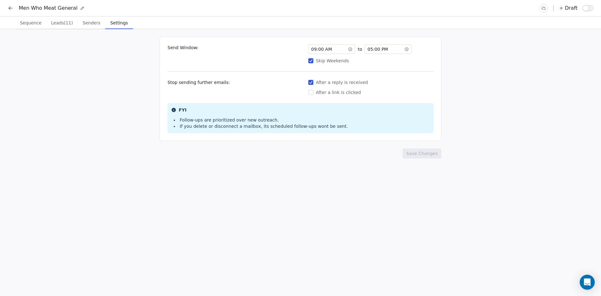
click at [313, 62] on div "Skip Weekends" at bounding box center [370, 61] width 125 height 6
click at [313, 62] on button "Skip Weekends" at bounding box center [310, 61] width 5 height 6
click at [313, 83] on button "After a reply is received" at bounding box center [310, 82] width 5 height 6
click at [309, 90] on button "After a link is clicked" at bounding box center [310, 92] width 5 height 6
click at [309, 93] on button "After a link is clicked" at bounding box center [310, 92] width 5 height 6
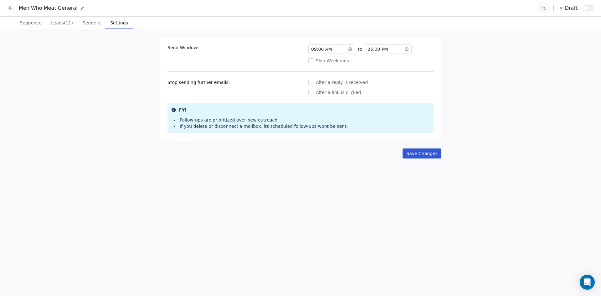
click at [415, 154] on button "Save Changes" at bounding box center [422, 153] width 39 height 10
click at [588, 8] on span "button" at bounding box center [586, 8] width 6 height 6
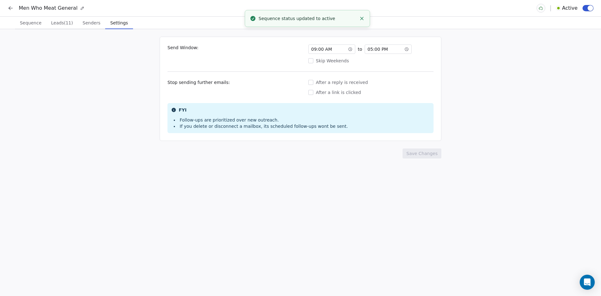
click at [32, 24] on span "Sequence" at bounding box center [30, 22] width 27 height 9
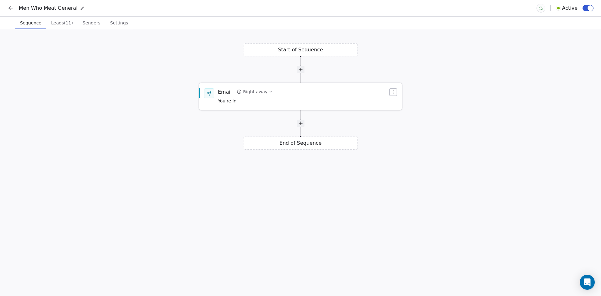
click at [391, 91] on icon "button" at bounding box center [393, 92] width 5 height 5
click at [414, 77] on html "Men Who Meat General Active Sequence Sequence Leads (11) Leads (11) Senders Sen…" at bounding box center [300, 148] width 601 height 296
click at [116, 22] on span "Settings" at bounding box center [119, 22] width 23 height 9
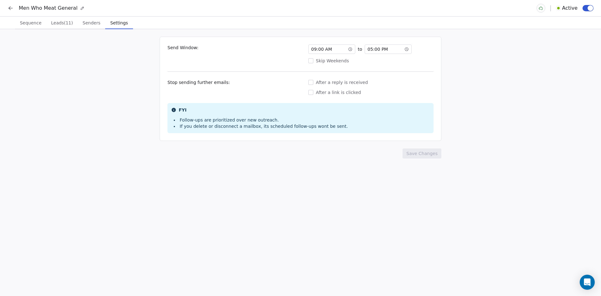
click at [353, 49] on div "09 : 00 AM" at bounding box center [331, 48] width 47 height 9
click at [350, 49] on icon at bounding box center [350, 49] width 4 height 4
click at [318, 76] on div "11" at bounding box center [316, 76] width 13 height 8
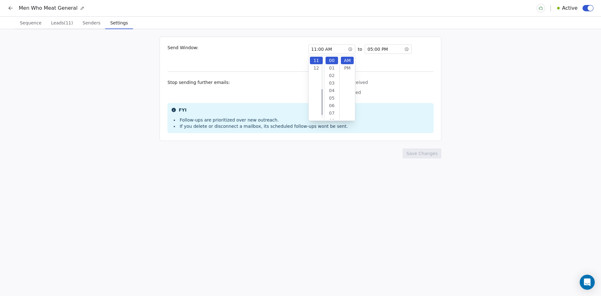
scroll to position [63, 0]
click at [333, 110] on div "15" at bounding box center [332, 111] width 13 height 8
click at [348, 68] on div "PM" at bounding box center [347, 68] width 13 height 8
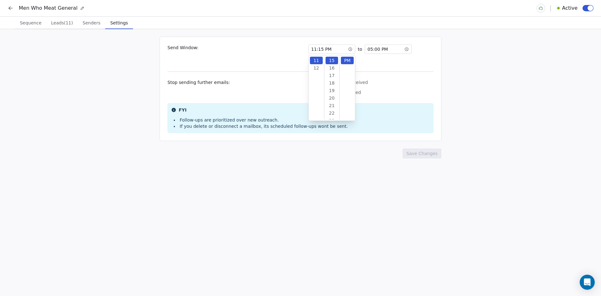
click at [324, 49] on span "11 : 15 PM" at bounding box center [321, 49] width 20 height 6
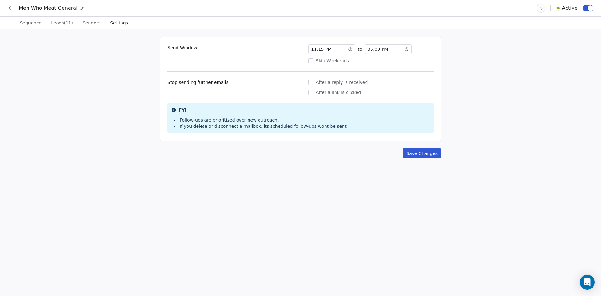
click at [325, 51] on span "11 : 15 PM" at bounding box center [321, 49] width 20 height 6
click at [333, 98] on div "00 01 02 03 04 05 06 07 08 09 10 11 12 13 14 15 16 17 18 19 20 21 22 23 24 25 2…" at bounding box center [332, 260] width 13 height 506
click at [333, 98] on div "12" at bounding box center [332, 101] width 13 height 8
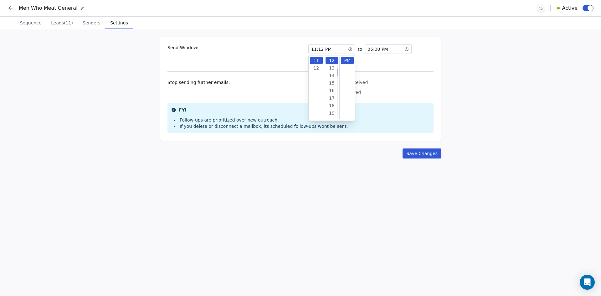
click at [385, 67] on div "Send Window: 11 : 12 PM to 05 : 00 PM Skip Weekends Stop sending further emails…" at bounding box center [301, 89] width 282 height 104
click at [386, 50] on div "05 : 00 PM" at bounding box center [388, 48] width 47 height 9
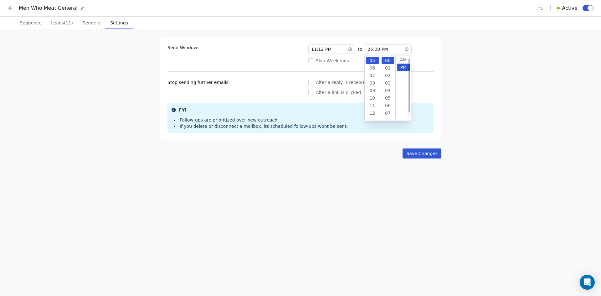
scroll to position [0, 0]
click at [402, 61] on div "AM" at bounding box center [403, 61] width 13 height 8
click at [373, 92] on div "09" at bounding box center [372, 91] width 13 height 8
click at [426, 88] on div "After a reply is received After a link is clicked" at bounding box center [370, 87] width 125 height 16
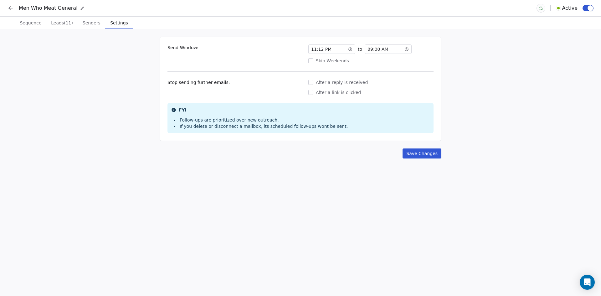
click at [416, 153] on button "Save Changes" at bounding box center [422, 153] width 39 height 10
click at [582, 9] on div "Active" at bounding box center [565, 8] width 57 height 9
click at [587, 8] on button "button" at bounding box center [588, 8] width 11 height 6
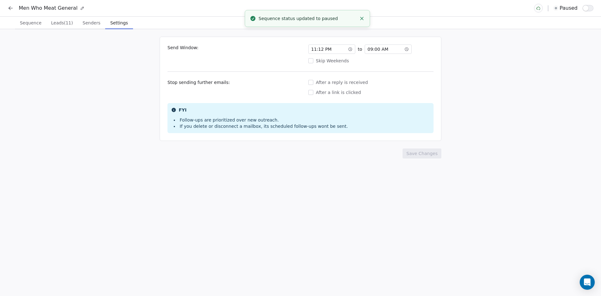
click at [587, 8] on span "button" at bounding box center [586, 8] width 6 height 6
click at [11, 7] on icon at bounding box center [11, 8] width 6 height 6
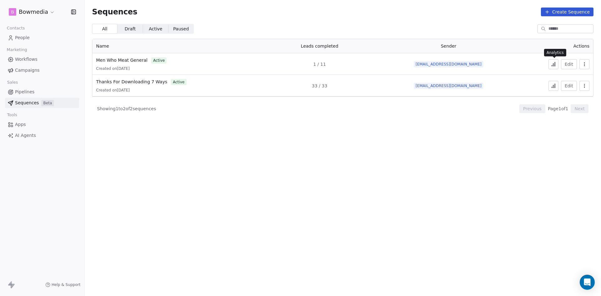
click at [554, 64] on icon at bounding box center [553, 65] width 1 height 3
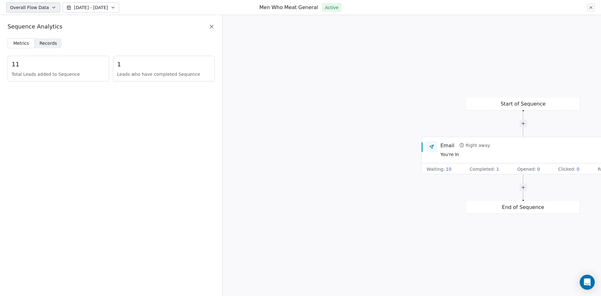
click at [46, 44] on span "Records" at bounding box center [48, 43] width 18 height 7
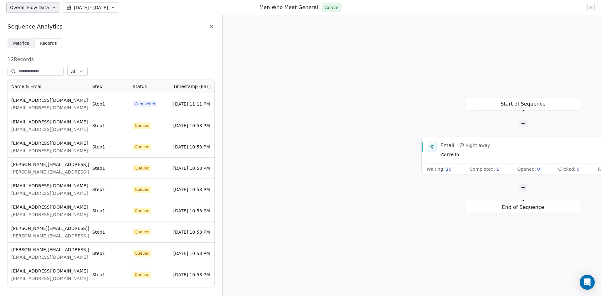
click at [139, 126] on span "Queued" at bounding box center [142, 125] width 15 height 5
click at [22, 43] on span "Metrics" at bounding box center [21, 43] width 16 height 7
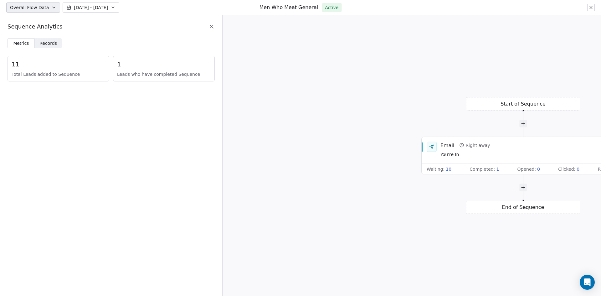
click at [46, 43] on span "Records" at bounding box center [48, 43] width 18 height 7
click at [126, 68] on span "1" at bounding box center [164, 64] width 94 height 9
click at [499, 149] on div "Email Right away You're In" at bounding box center [530, 150] width 179 height 16
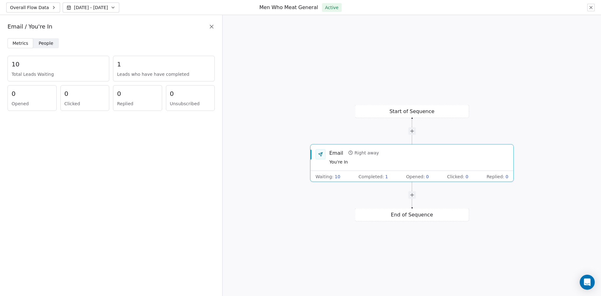
click at [48, 43] on span "People" at bounding box center [46, 43] width 15 height 7
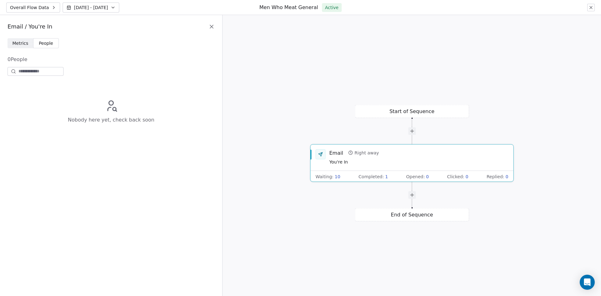
click at [21, 41] on span "Metrics" at bounding box center [21, 43] width 16 height 7
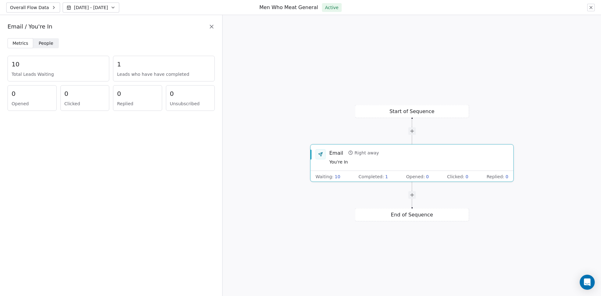
click at [136, 65] on div "1" at bounding box center [164, 64] width 94 height 9
click at [120, 63] on div "1" at bounding box center [164, 64] width 94 height 9
drag, startPoint x: 18, startPoint y: 62, endPoint x: 233, endPoint y: 114, distance: 220.3
click at [19, 62] on div "10" at bounding box center [59, 64] width 94 height 9
click at [449, 164] on div "Email Right away You're In" at bounding box center [418, 157] width 179 height 16
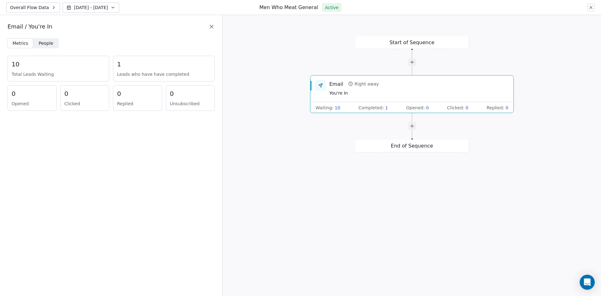
click at [12, 66] on span "10" at bounding box center [16, 64] width 8 height 9
drag, startPoint x: 134, startPoint y: 101, endPoint x: 204, endPoint y: 50, distance: 86.3
click at [136, 101] on span "Replied" at bounding box center [137, 104] width 41 height 6
click at [211, 25] on icon at bounding box center [212, 26] width 6 height 6
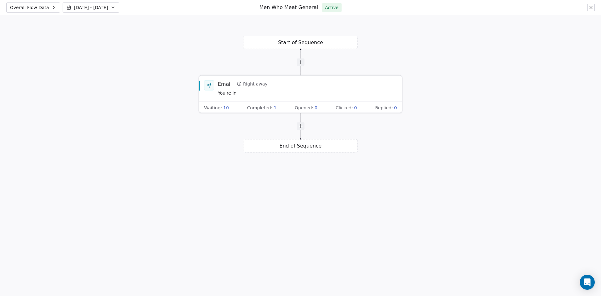
click at [349, 93] on div "Email Right away You're In" at bounding box center [307, 88] width 179 height 16
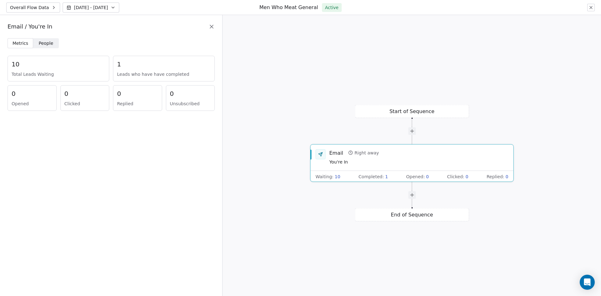
click at [177, 143] on div "Metrics Metrics People People 10 Total Leads Waiting 1 Leads who have have comp…" at bounding box center [111, 167] width 222 height 258
click at [385, 166] on div "Email Right away You're In" at bounding box center [412, 157] width 203 height 26
click at [338, 152] on div "Email" at bounding box center [336, 152] width 14 height 7
click at [385, 176] on span "1" at bounding box center [386, 176] width 3 height 6
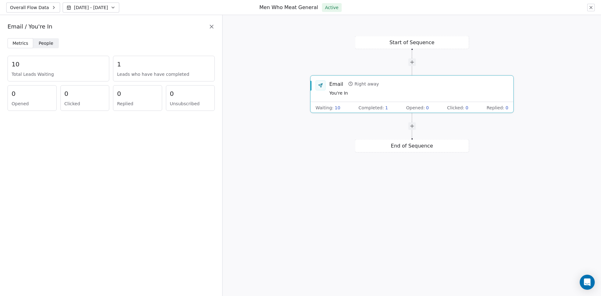
click at [593, 8] on icon at bounding box center [591, 7] width 5 height 5
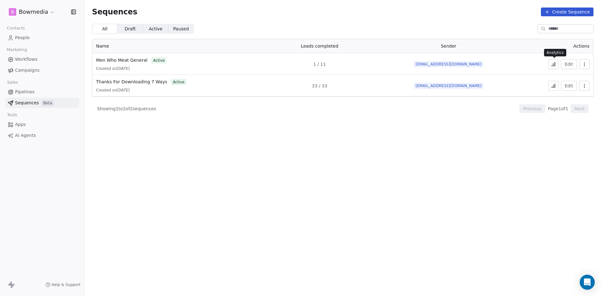
click at [555, 64] on icon at bounding box center [553, 64] width 5 height 5
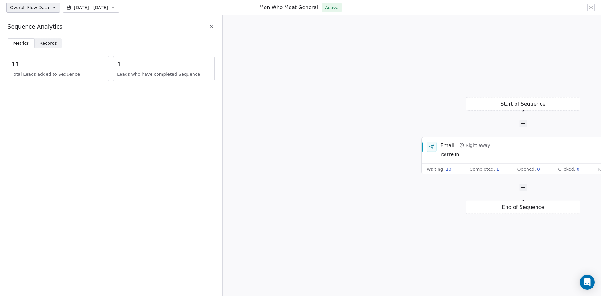
drag, startPoint x: 117, startPoint y: 64, endPoint x: 113, endPoint y: 61, distance: 5.6
click at [116, 64] on div "1 Leads who have completed Sequence" at bounding box center [164, 69] width 102 height 26
click at [212, 25] on icon at bounding box center [212, 26] width 6 height 6
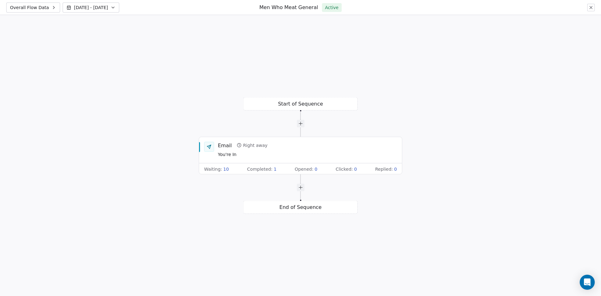
click at [591, 8] on icon at bounding box center [591, 7] width 3 height 3
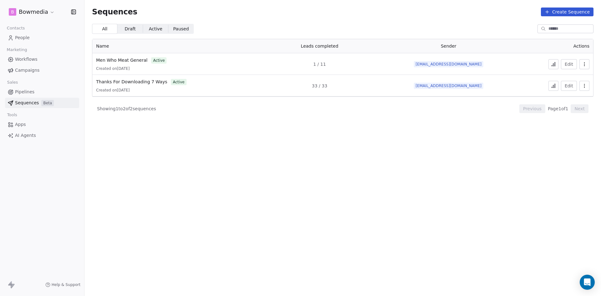
click at [585, 65] on icon "button" at bounding box center [584, 64] width 5 height 5
click at [136, 61] on span "Men Who Meat General" at bounding box center [121, 60] width 51 height 5
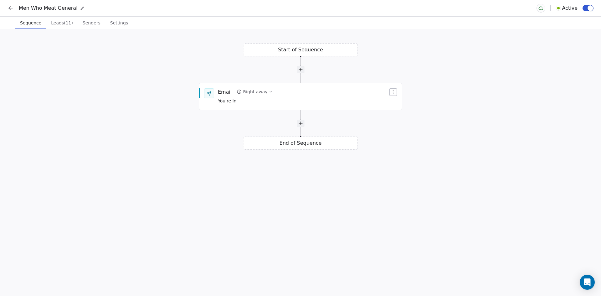
click at [61, 26] on span "Leads (11)" at bounding box center [62, 22] width 27 height 9
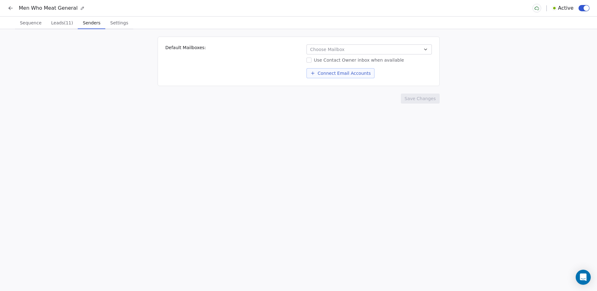
click at [80, 21] on span "Senders" at bounding box center [91, 22] width 23 height 9
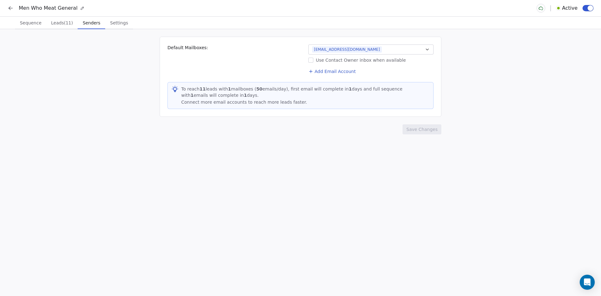
click at [108, 22] on span "Settings" at bounding box center [119, 22] width 23 height 9
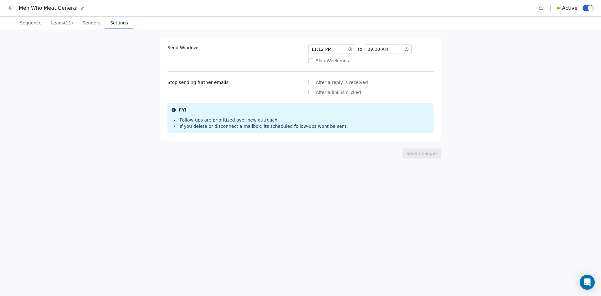
click at [60, 23] on span "Leads (11)" at bounding box center [62, 22] width 27 height 9
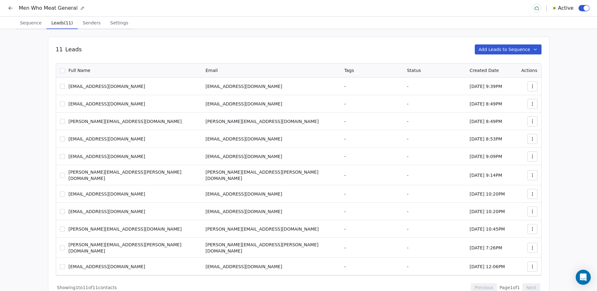
click at [87, 23] on span "Senders" at bounding box center [91, 22] width 23 height 9
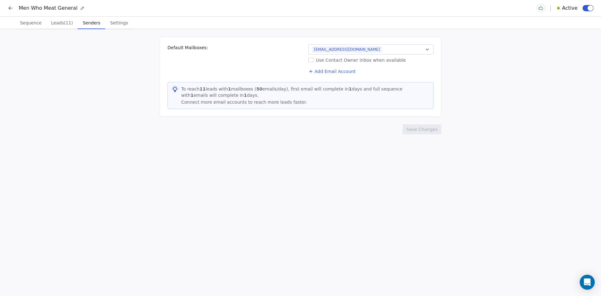
click at [26, 21] on span "Sequence" at bounding box center [30, 22] width 27 height 9
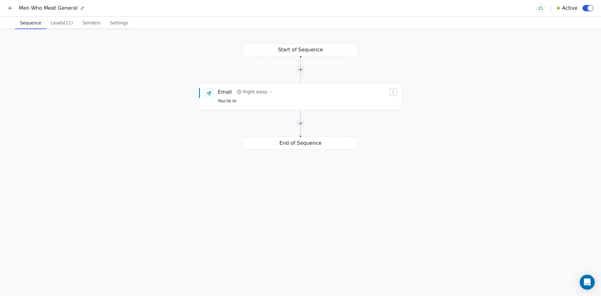
click at [13, 7] on icon at bounding box center [11, 8] width 6 height 6
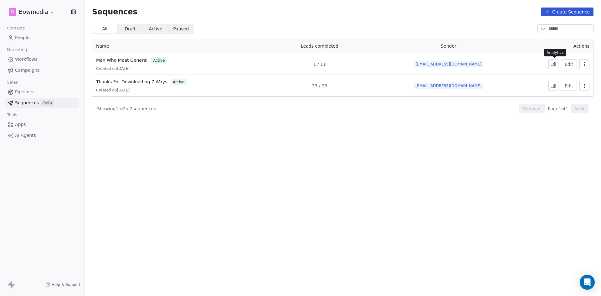
click at [554, 65] on icon at bounding box center [553, 64] width 5 height 5
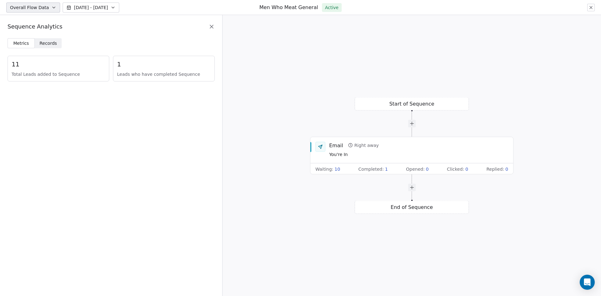
click at [116, 66] on div "1 Leads who have completed Sequence" at bounding box center [164, 69] width 102 height 26
click at [119, 66] on span "1" at bounding box center [164, 64] width 94 height 9
click at [124, 66] on span "1" at bounding box center [164, 64] width 94 height 9
click at [385, 170] on span "1" at bounding box center [386, 169] width 3 height 6
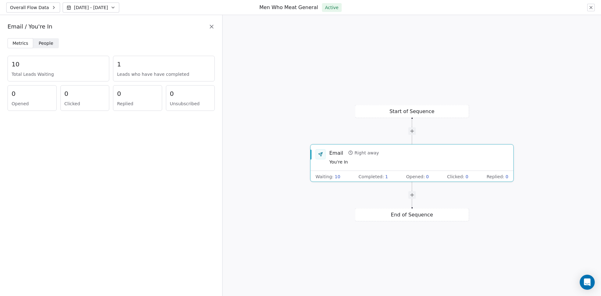
drag, startPoint x: 139, startPoint y: 70, endPoint x: 135, endPoint y: 70, distance: 4.1
click at [138, 70] on div "1 Leads who have have completed" at bounding box center [164, 69] width 102 height 26
click at [42, 43] on span "People" at bounding box center [46, 43] width 15 height 7
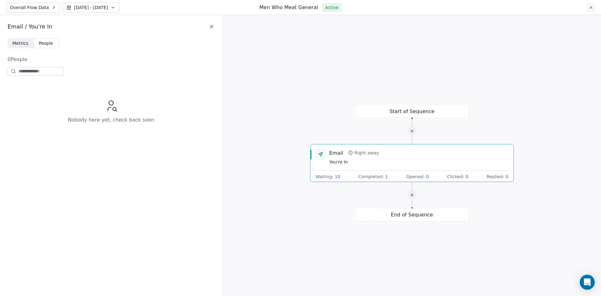
click at [14, 45] on span "Metrics" at bounding box center [21, 43] width 16 height 7
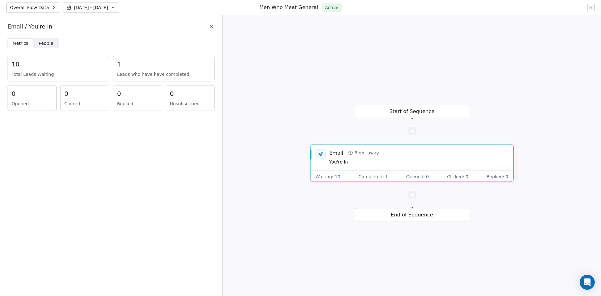
click at [49, 44] on span "People" at bounding box center [46, 43] width 15 height 7
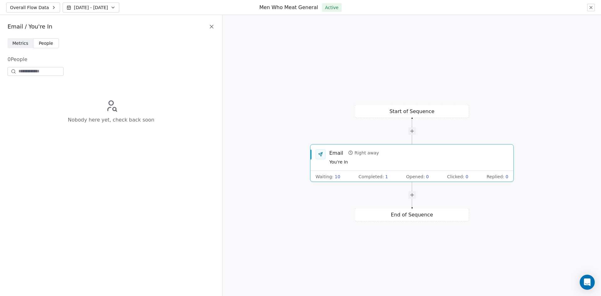
click at [110, 108] on icon at bounding box center [112, 106] width 9 height 10
click at [213, 28] on icon at bounding box center [211, 26] width 3 height 3
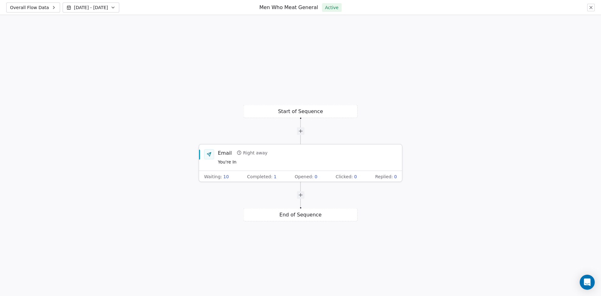
click at [223, 176] on span "10" at bounding box center [226, 176] width 6 height 6
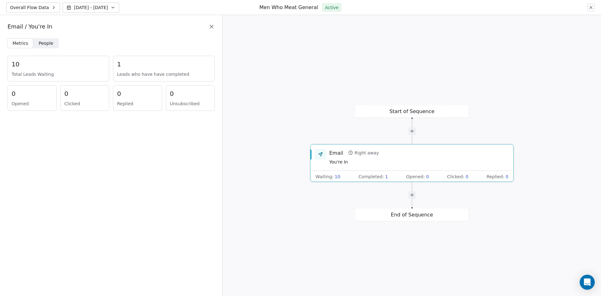
click at [42, 77] on div "10 Total Leads Waiting" at bounding box center [59, 69] width 102 height 26
click at [44, 47] on span "People People" at bounding box center [46, 43] width 26 height 10
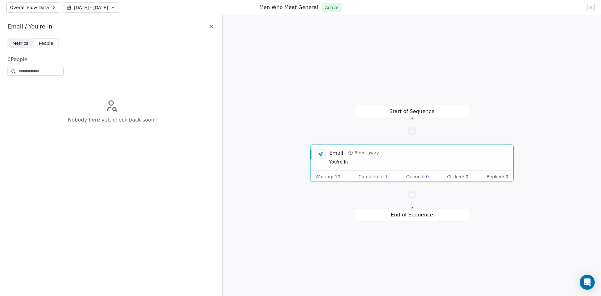
click at [21, 45] on span "Metrics" at bounding box center [21, 43] width 16 height 7
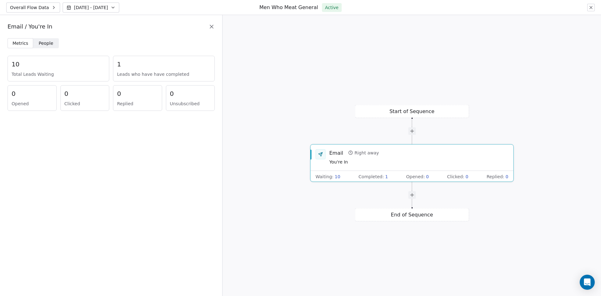
click at [21, 45] on span "Metrics" at bounding box center [21, 43] width 16 height 7
click at [20, 42] on span "Metrics" at bounding box center [21, 43] width 16 height 7
drag, startPoint x: 28, startPoint y: 119, endPoint x: 39, endPoint y: 136, distance: 20.6
click at [30, 121] on div "Metrics Metrics People People 10 Total Leads Waiting 1 Leads who have have comp…" at bounding box center [111, 167] width 222 height 258
drag, startPoint x: 77, startPoint y: 186, endPoint x: 103, endPoint y: 193, distance: 26.9
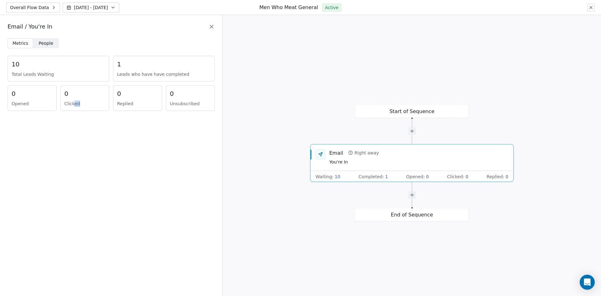
click at [81, 187] on div "Metrics Metrics People People 10 Total Leads Waiting 1 Leads who have have comp…" at bounding box center [111, 167] width 222 height 258
click at [216, 29] on div "Email / You're In" at bounding box center [111, 26] width 222 height 23
click at [213, 25] on icon at bounding box center [212, 26] width 6 height 6
